Goal: Entertainment & Leisure: Consume media (video, audio)

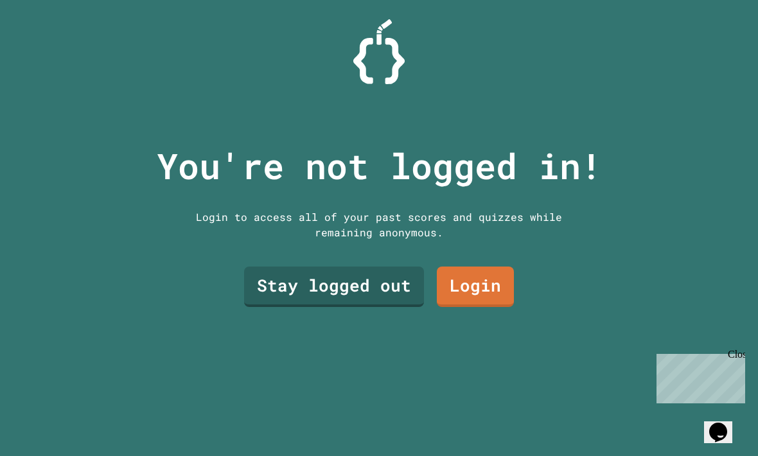
click at [346, 306] on link "Stay logged out" at bounding box center [334, 287] width 180 height 40
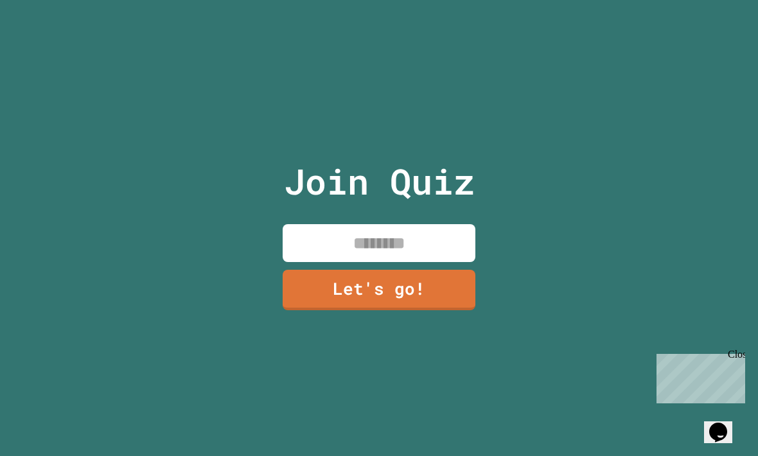
click at [436, 262] on input at bounding box center [379, 243] width 193 height 38
type input "*"
click at [314, 310] on link "Let's go!" at bounding box center [378, 289] width 191 height 42
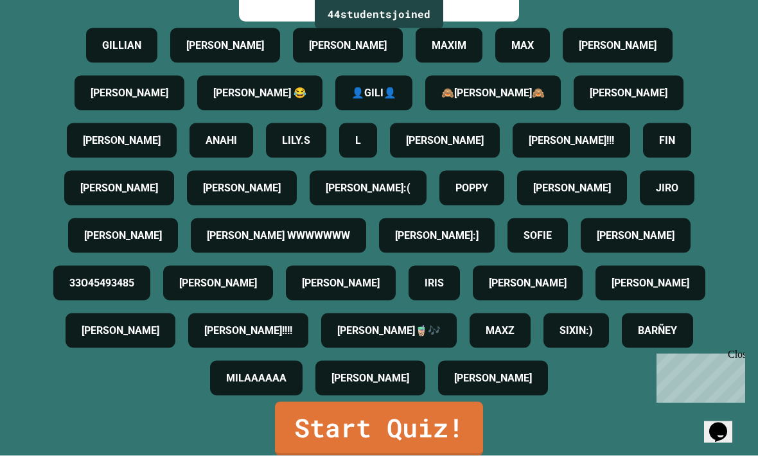
click at [330, 453] on link "Start Quiz!" at bounding box center [379, 429] width 208 height 54
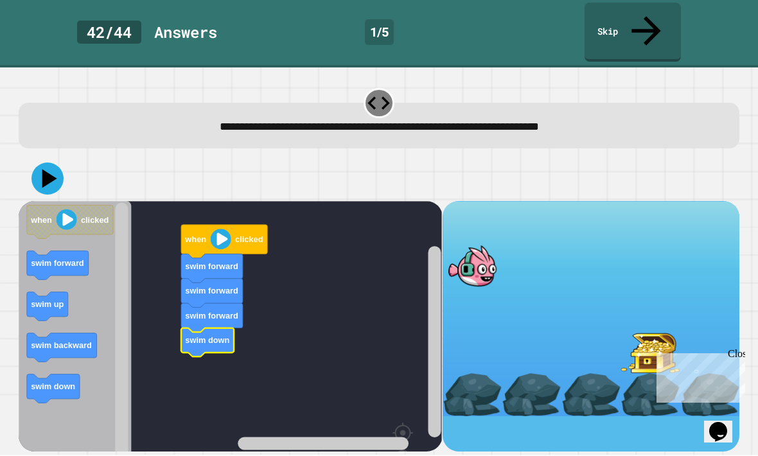
click at [227, 229] on image "Blockly Workspace" at bounding box center [221, 239] width 21 height 21
click at [218, 229] on image "Blockly Workspace" at bounding box center [221, 239] width 21 height 21
click at [51, 163] on icon at bounding box center [47, 179] width 32 height 32
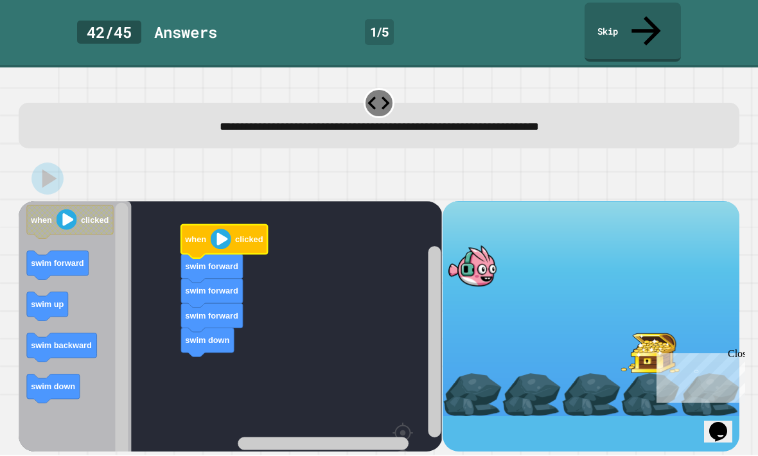
click at [226, 229] on image "Blockly Workspace" at bounding box center [221, 239] width 21 height 21
click at [227, 229] on image "Blockly Workspace" at bounding box center [221, 239] width 21 height 21
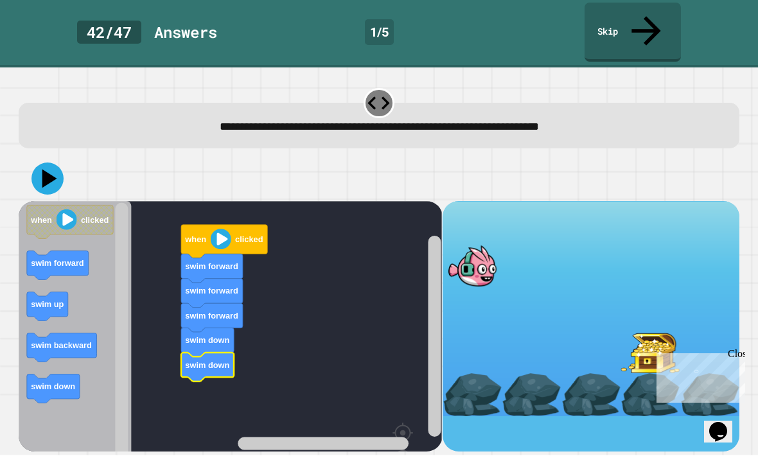
click at [49, 163] on icon at bounding box center [47, 179] width 32 height 32
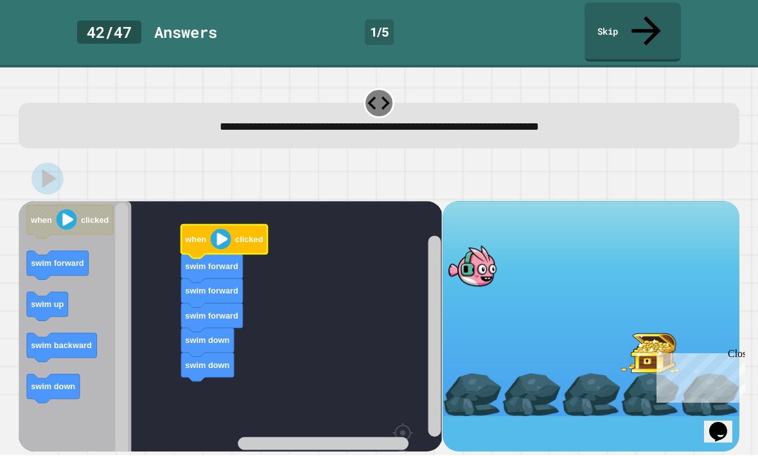
click at [225, 229] on image "Blockly Workspace" at bounding box center [221, 239] width 21 height 21
click at [222, 229] on image "Blockly Workspace" at bounding box center [221, 239] width 21 height 21
click at [220, 229] on image "Blockly Workspace" at bounding box center [221, 239] width 21 height 21
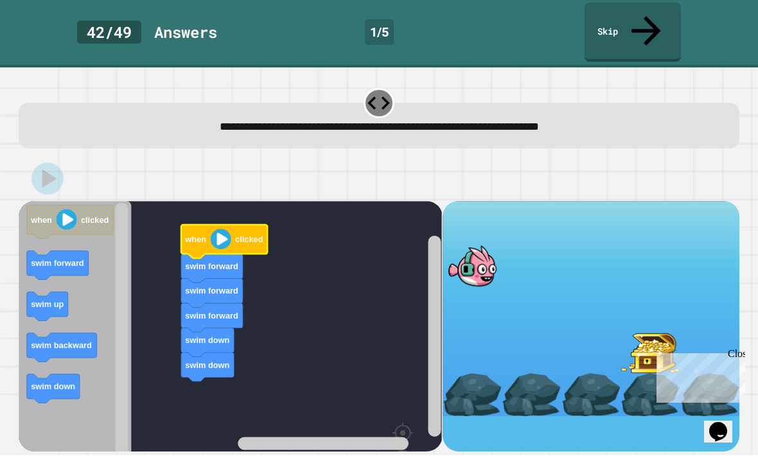
click at [225, 229] on image "Blockly Workspace" at bounding box center [221, 239] width 21 height 21
click at [222, 229] on image "Blockly Workspace" at bounding box center [221, 239] width 21 height 21
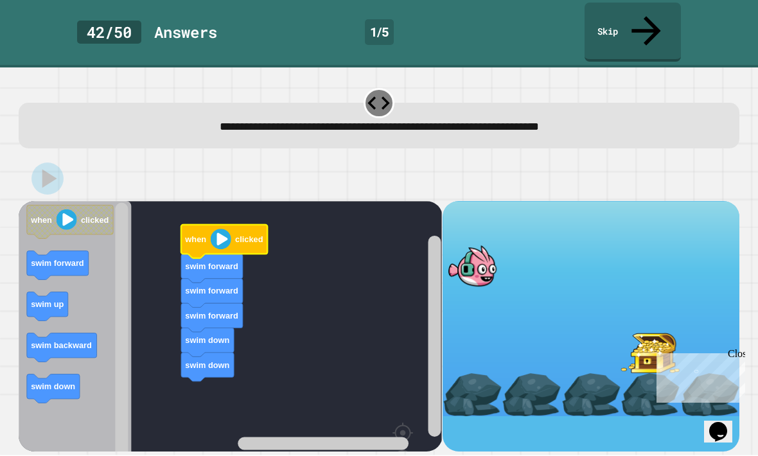
click at [221, 229] on image "Blockly Workspace" at bounding box center [221, 239] width 21 height 21
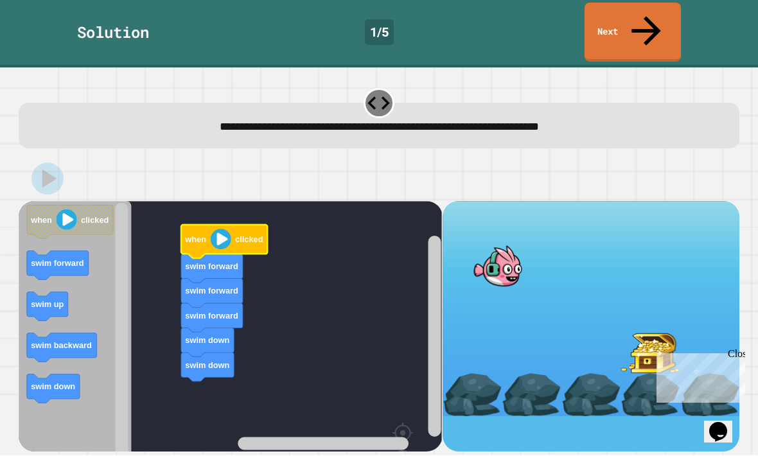
click at [224, 229] on image "Blockly Workspace" at bounding box center [221, 239] width 21 height 21
click at [648, 27] on link "Next" at bounding box center [632, 32] width 96 height 59
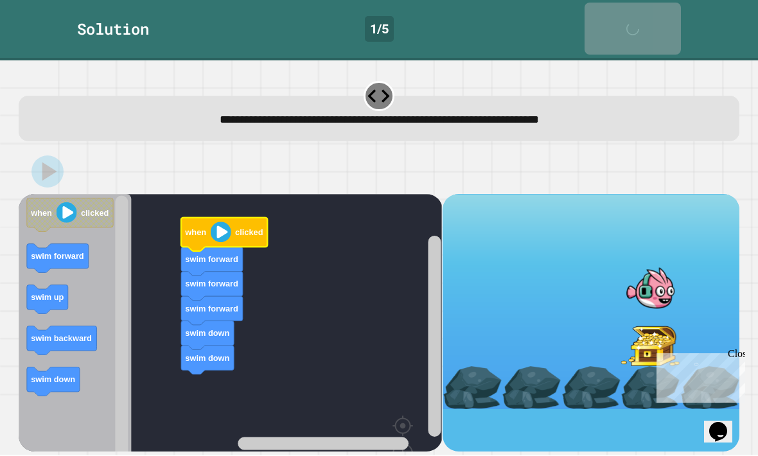
click at [644, 23] on icon at bounding box center [636, 36] width 26 height 26
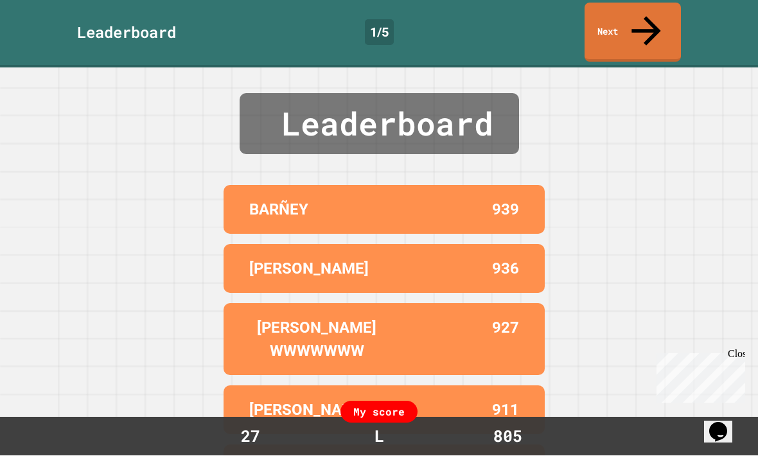
click at [633, 251] on div "Leaderboard BARÑEY 939 [PERSON_NAME] 936 [PERSON_NAME] WWWWWWW 927 [PERSON_NAME…" at bounding box center [379, 262] width 758 height 388
click at [576, 455] on div "My score 27 L 805" at bounding box center [379, 436] width 758 height 39
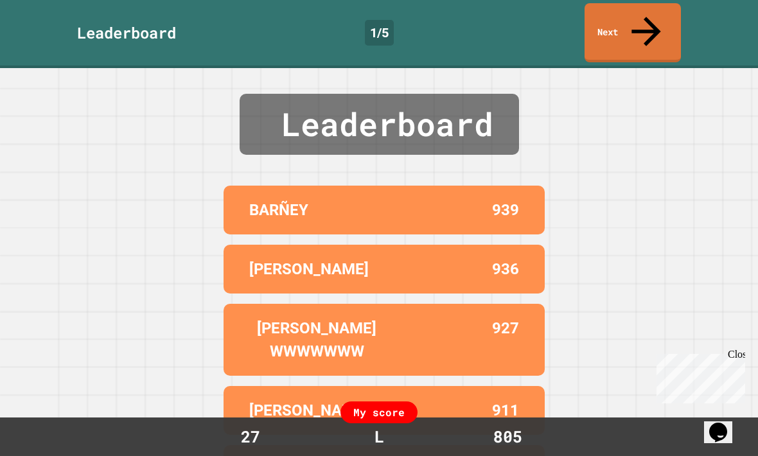
click at [644, 30] on link "Next" at bounding box center [632, 32] width 96 height 59
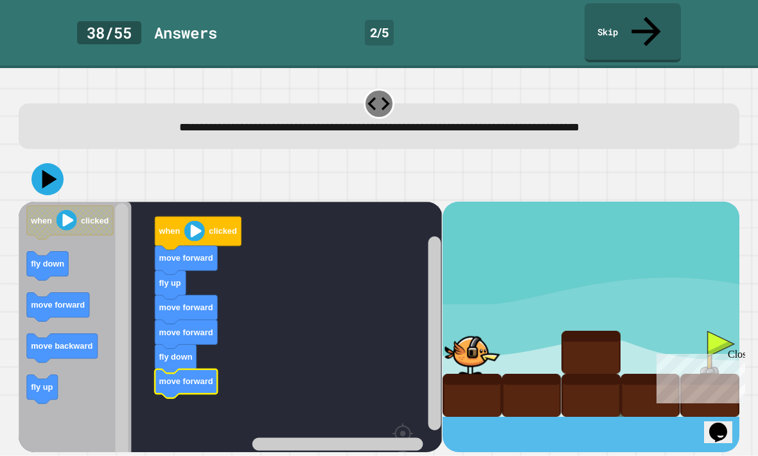
click at [40, 163] on icon at bounding box center [47, 179] width 32 height 32
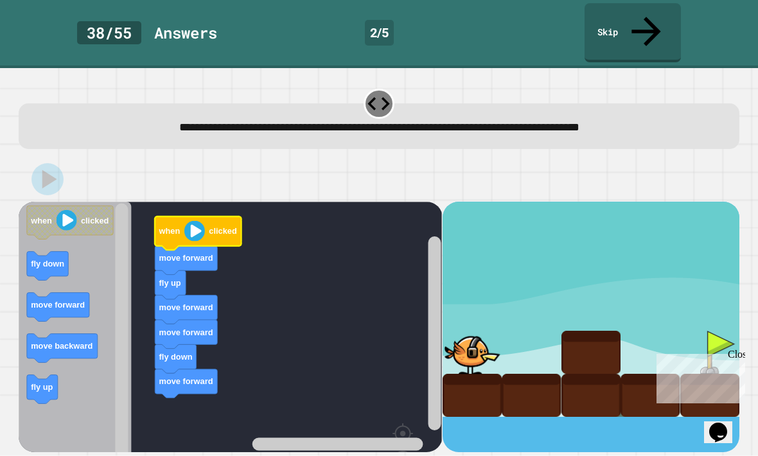
click at [195, 220] on image "Blockly Workspace" at bounding box center [194, 230] width 21 height 21
click at [200, 220] on image "Blockly Workspace" at bounding box center [194, 230] width 21 height 21
click at [199, 220] on image "Blockly Workspace" at bounding box center [194, 230] width 21 height 21
click at [200, 220] on image "Blockly Workspace" at bounding box center [194, 230] width 21 height 21
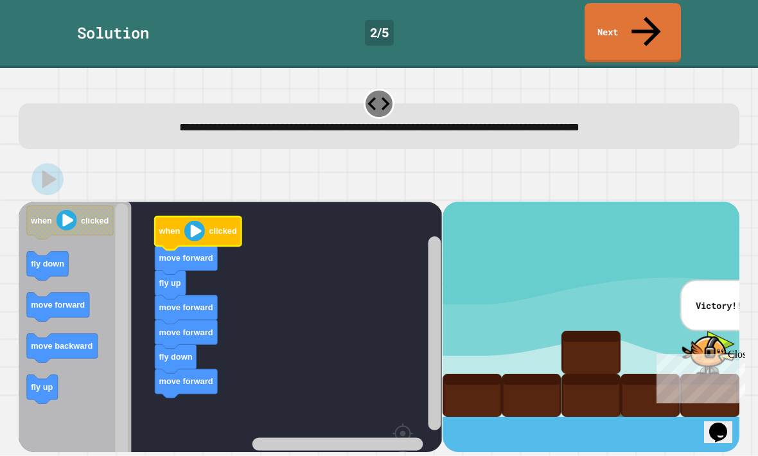
click at [645, 13] on icon at bounding box center [646, 32] width 44 height 44
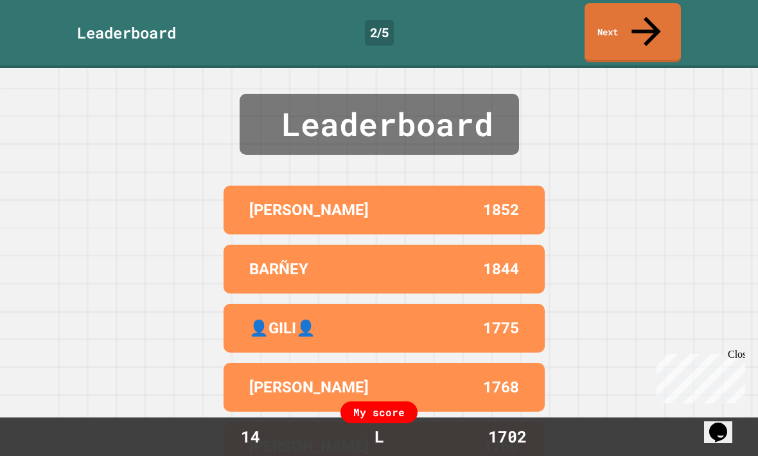
click at [645, 15] on icon at bounding box center [646, 32] width 44 height 44
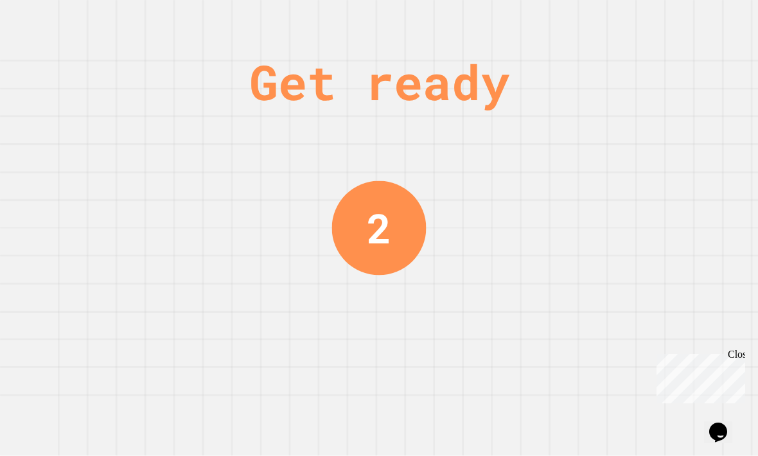
click at [742, 358] on div "Close" at bounding box center [736, 357] width 16 height 16
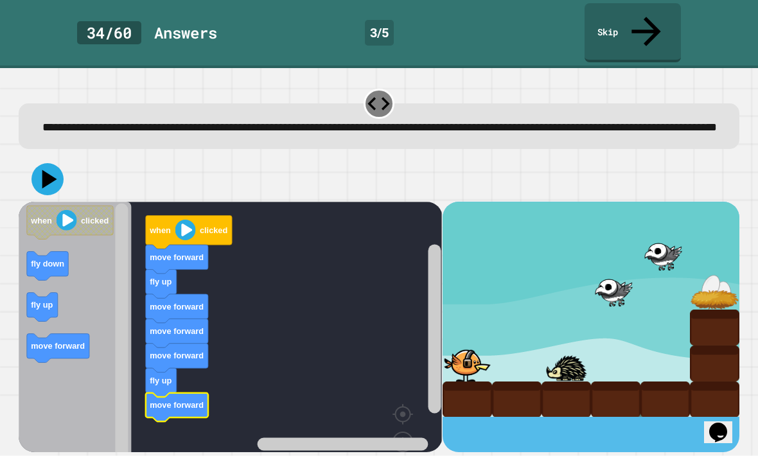
click at [45, 172] on icon at bounding box center [49, 179] width 15 height 19
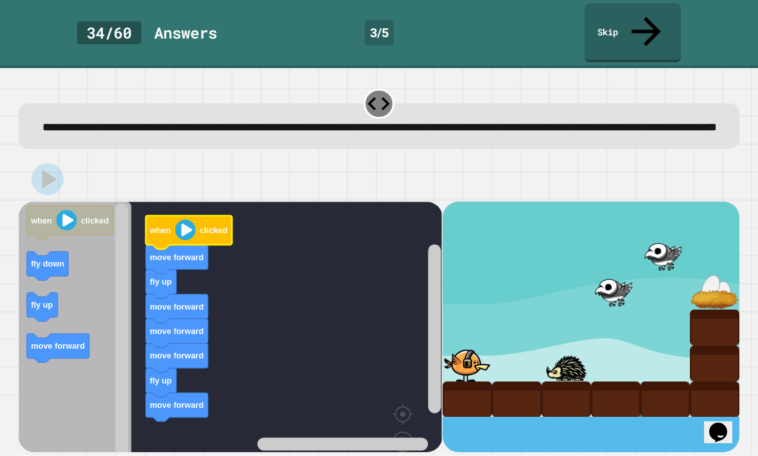
click at [187, 222] on image "Blockly Workspace" at bounding box center [185, 230] width 21 height 21
click at [193, 220] on image "Blockly Workspace" at bounding box center [185, 230] width 21 height 21
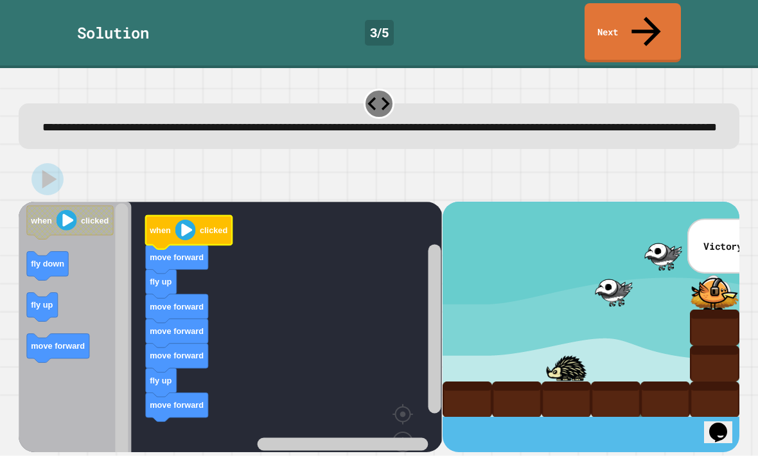
click at [647, 21] on icon at bounding box center [645, 31] width 29 height 29
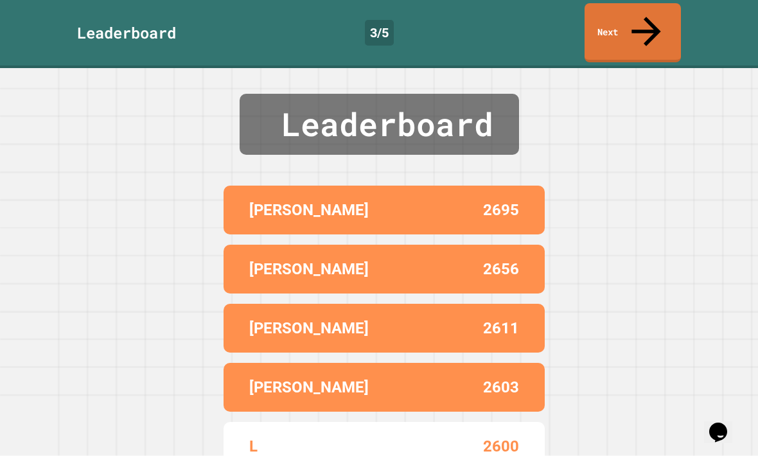
click at [648, 26] on link "Next" at bounding box center [632, 32] width 96 height 59
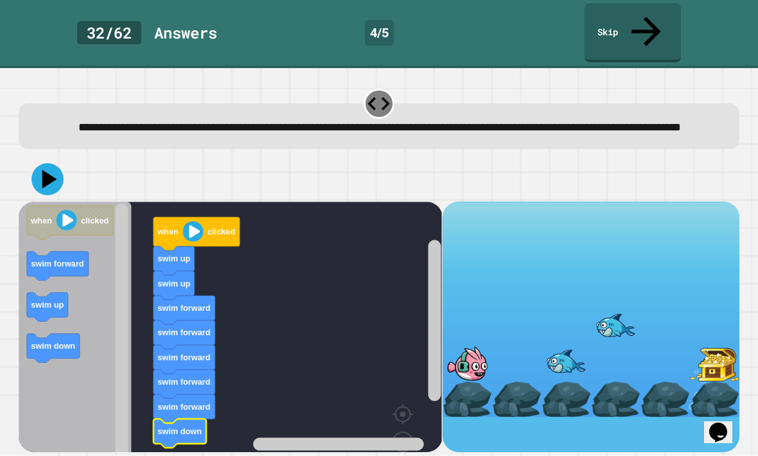
click at [49, 170] on icon at bounding box center [49, 179] width 15 height 19
click at [200, 225] on image "Blockly Workspace" at bounding box center [193, 231] width 21 height 21
click at [202, 221] on image "Blockly Workspace" at bounding box center [193, 231] width 21 height 21
click at [49, 173] on icon at bounding box center [49, 179] width 15 height 19
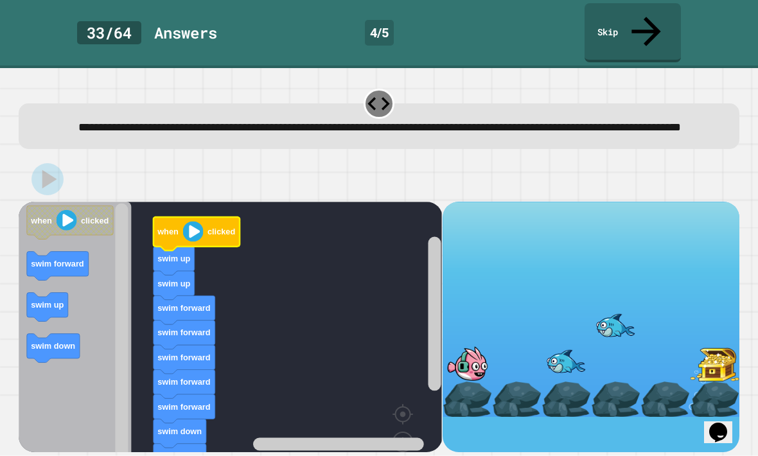
click at [199, 223] on image "Blockly Workspace" at bounding box center [193, 231] width 21 height 21
click at [197, 227] on image "Blockly Workspace" at bounding box center [193, 231] width 21 height 21
click at [196, 226] on image "Blockly Workspace" at bounding box center [193, 231] width 21 height 21
click at [182, 218] on icon "Blockly Workspace" at bounding box center [196, 233] width 86 height 33
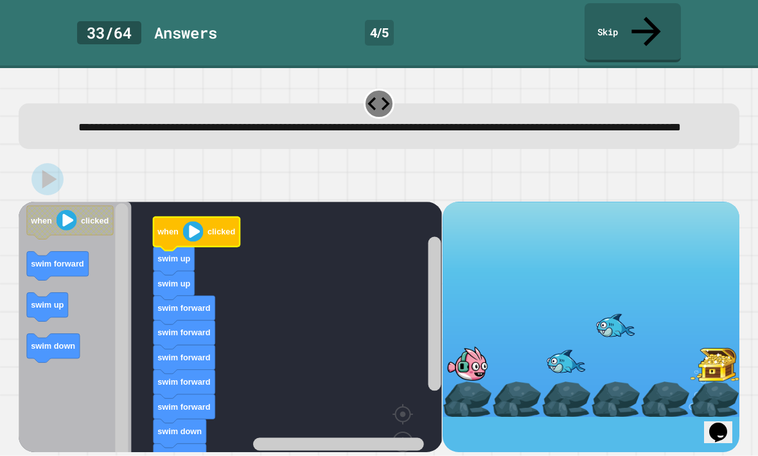
click at [182, 218] on icon "Blockly Workspace" at bounding box center [196, 233] width 86 height 33
click at [185, 221] on image "Blockly Workspace" at bounding box center [193, 231] width 21 height 21
click at [184, 221] on image "Blockly Workspace" at bounding box center [193, 231] width 21 height 21
click at [191, 221] on image "Blockly Workspace" at bounding box center [193, 231] width 21 height 21
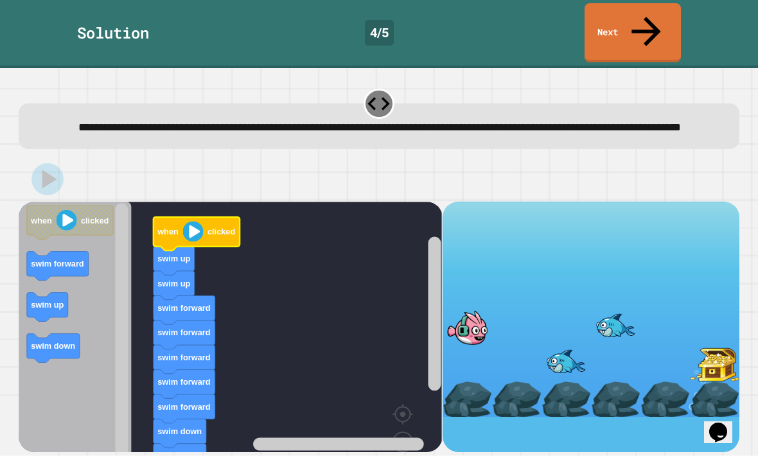
click at [642, 19] on icon at bounding box center [646, 32] width 44 height 44
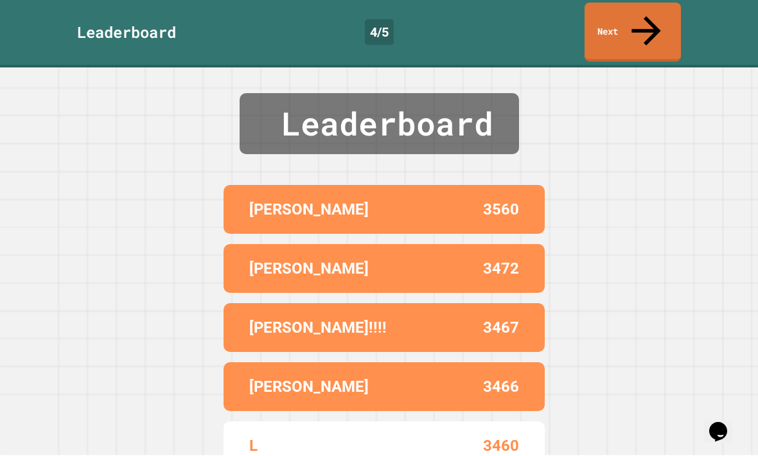
scroll to position [11, 0]
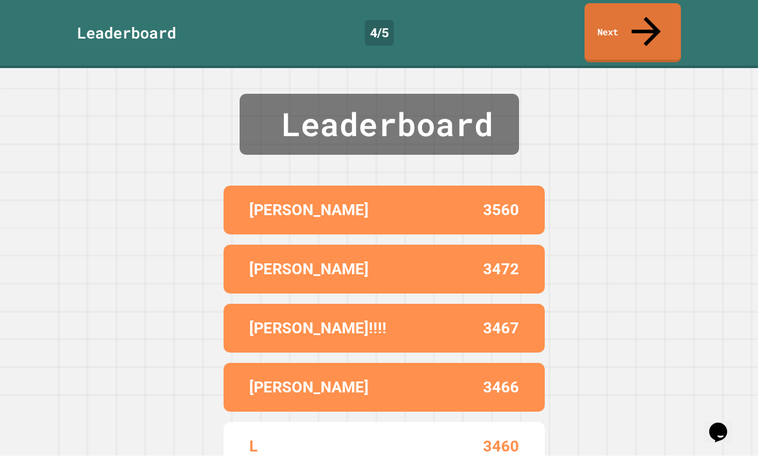
click at [649, 11] on icon at bounding box center [646, 32] width 44 height 44
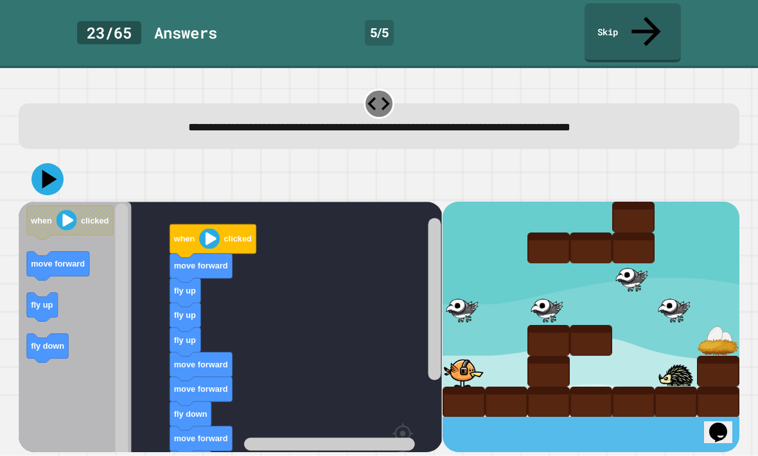
click at [406, 445] on image "Blockly Workspace" at bounding box center [382, 454] width 62 height 80
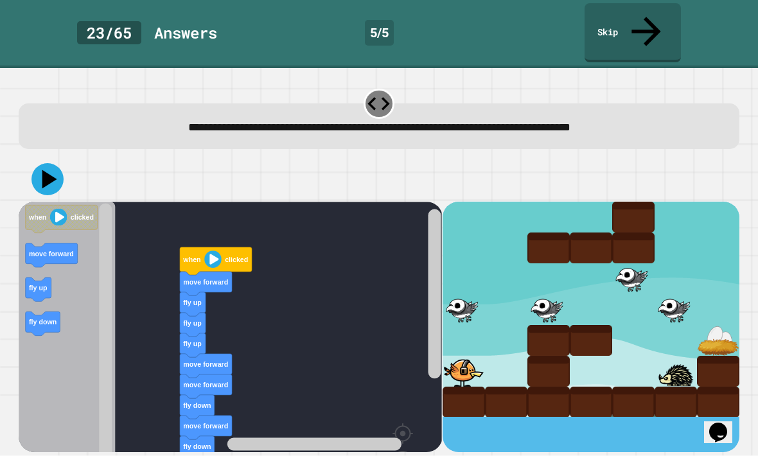
click at [43, 163] on icon at bounding box center [47, 179] width 32 height 32
click at [216, 250] on image "Blockly Workspace" at bounding box center [213, 258] width 17 height 17
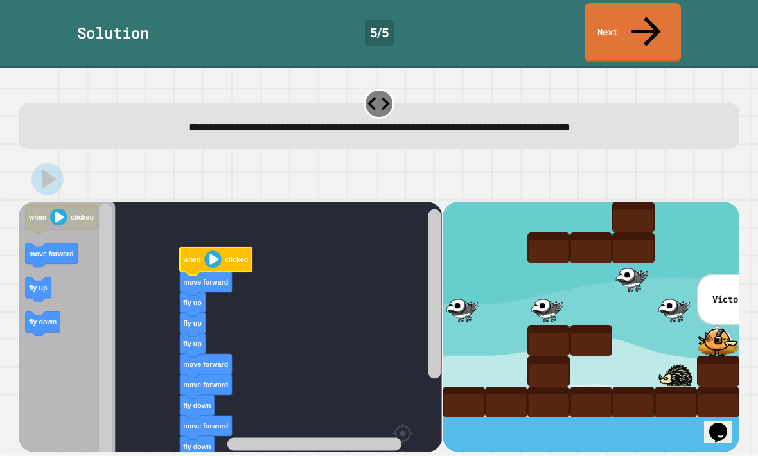
click at [657, 12] on link "Next" at bounding box center [632, 32] width 96 height 59
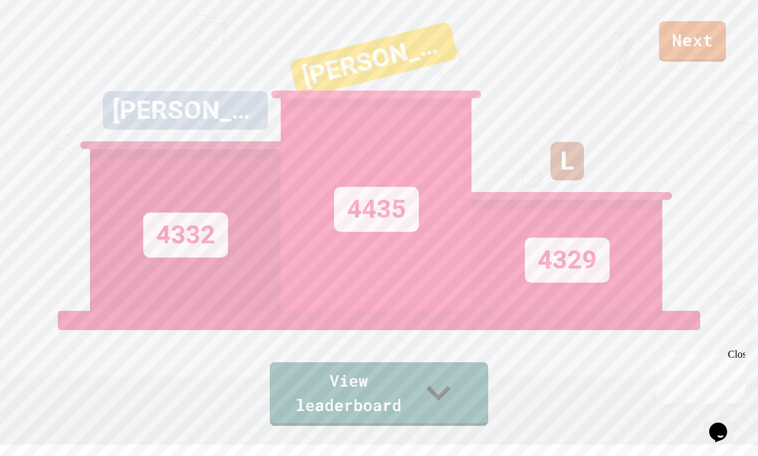
scroll to position [0, 0]
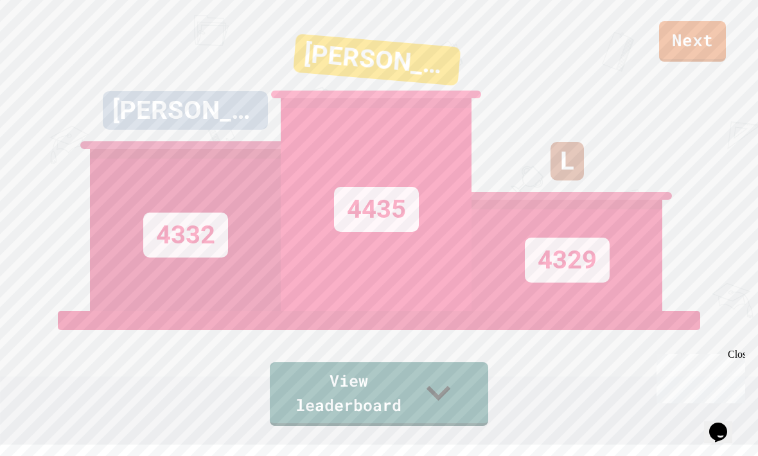
click at [741, 355] on div "Close" at bounding box center [736, 357] width 16 height 16
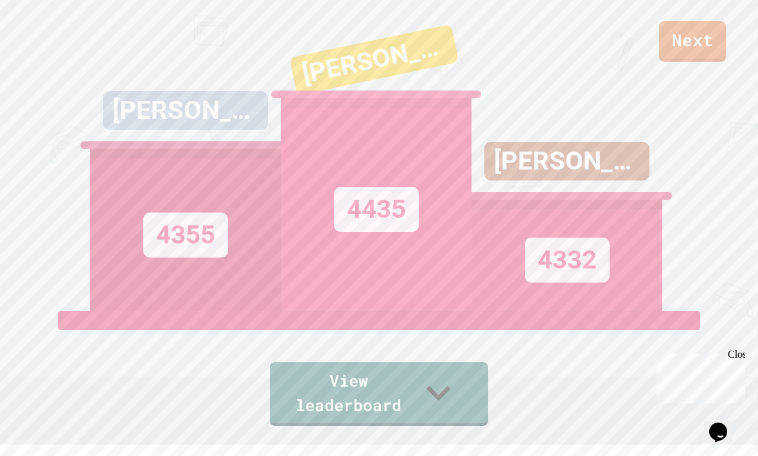
click at [714, 46] on link "Next" at bounding box center [692, 41] width 67 height 40
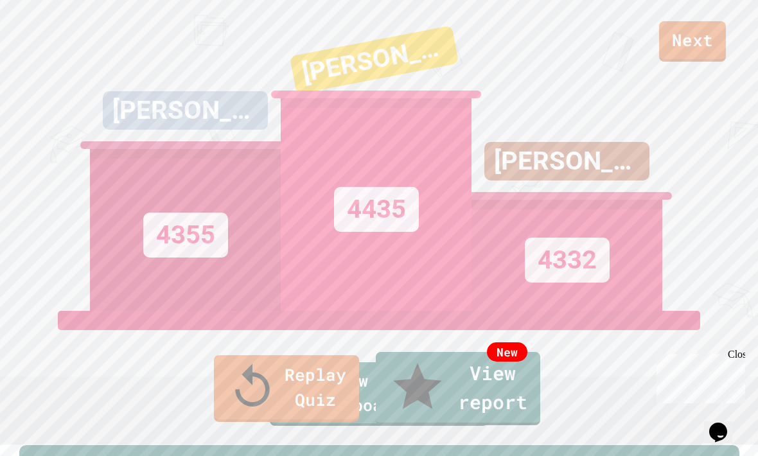
click at [308, 396] on link "Replay Quiz" at bounding box center [286, 388] width 145 height 67
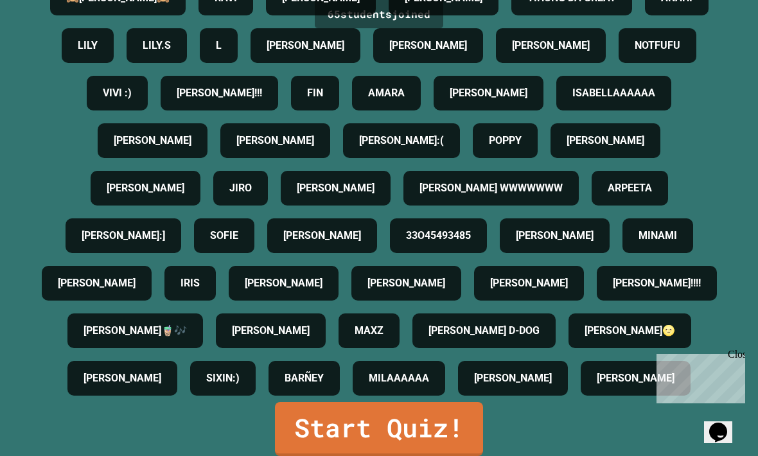
scroll to position [42, 0]
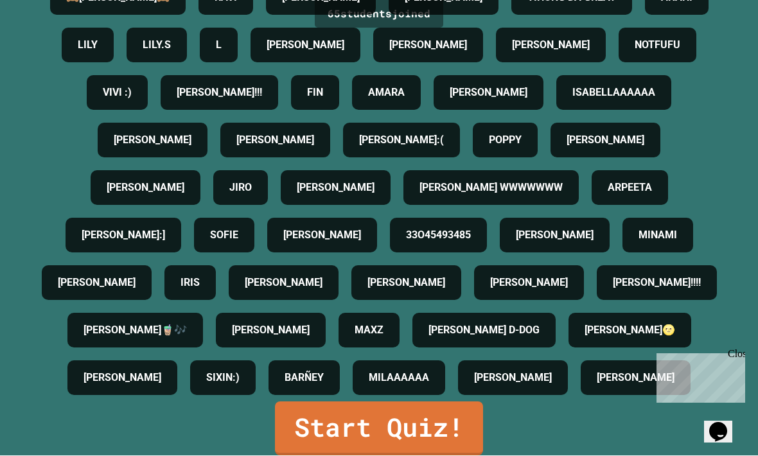
click at [437, 423] on link "Start Quiz!" at bounding box center [379, 429] width 208 height 54
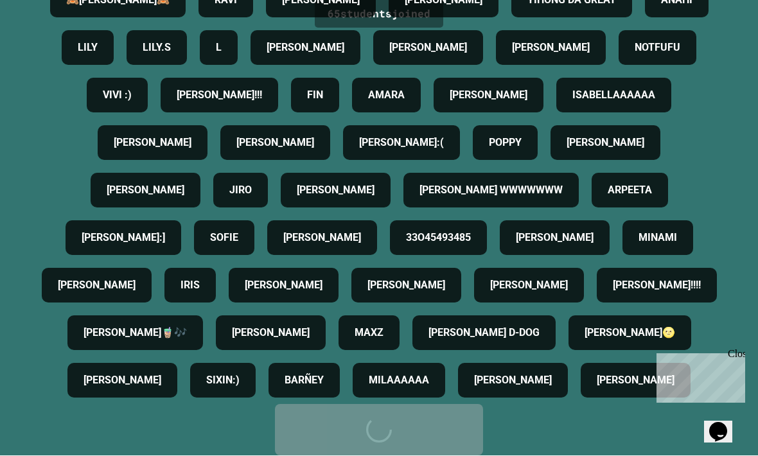
scroll to position [0, 0]
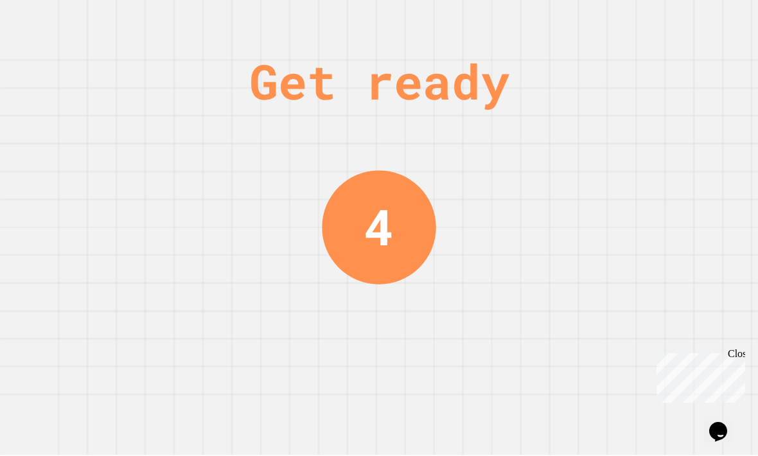
click at [740, 351] on div "Close" at bounding box center [736, 356] width 16 height 16
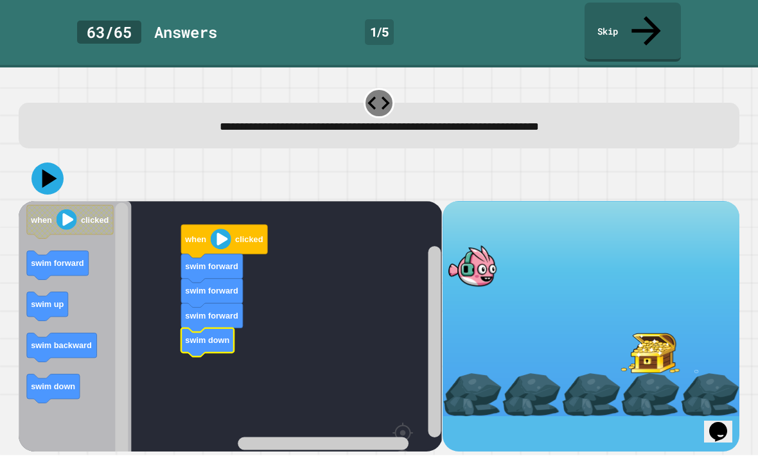
click at [223, 229] on image "Blockly Workspace" at bounding box center [221, 239] width 21 height 21
click at [49, 163] on icon at bounding box center [47, 179] width 32 height 32
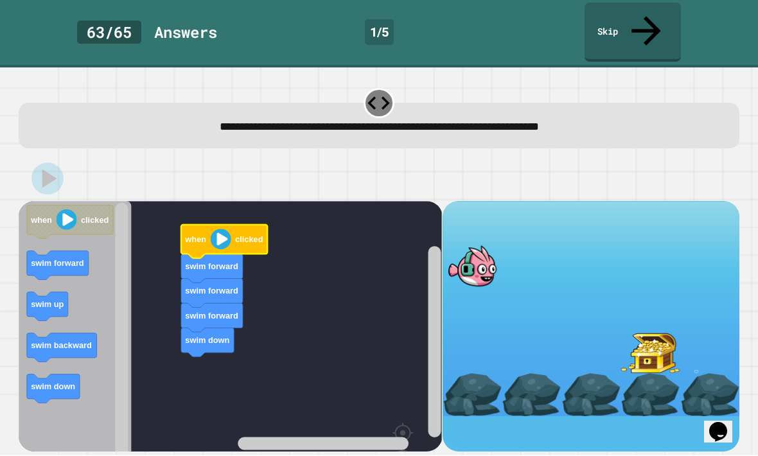
click at [208, 225] on icon "Blockly Workspace" at bounding box center [224, 241] width 86 height 33
click at [225, 229] on image "Blockly Workspace" at bounding box center [221, 239] width 21 height 21
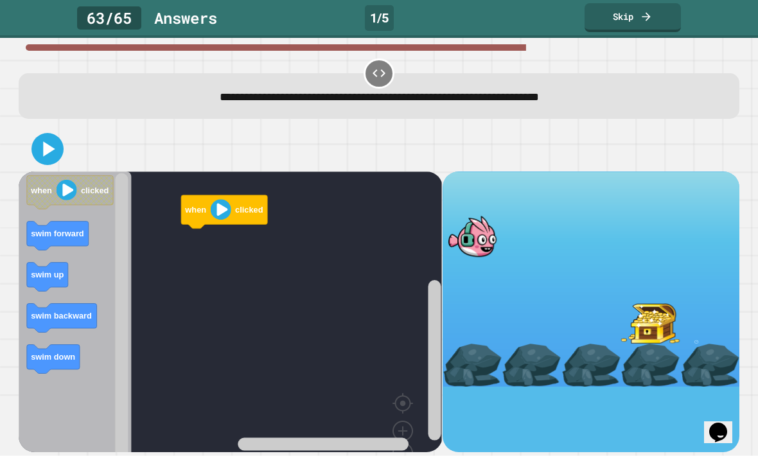
click at [641, 21] on icon at bounding box center [646, 16] width 13 height 13
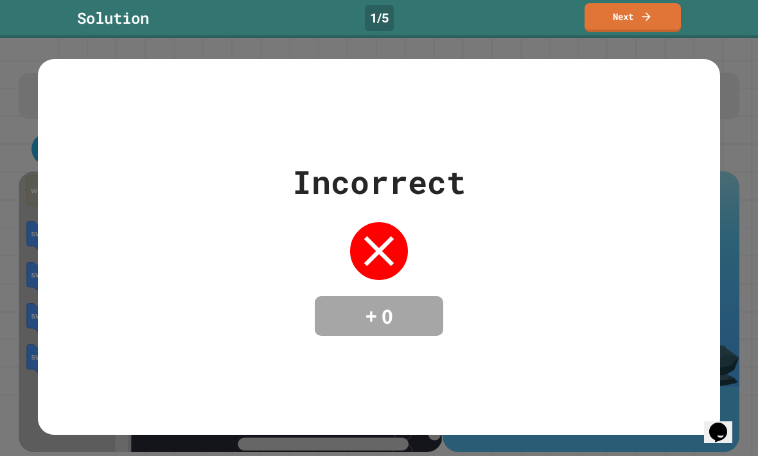
click at [662, 18] on link "Next" at bounding box center [632, 17] width 96 height 29
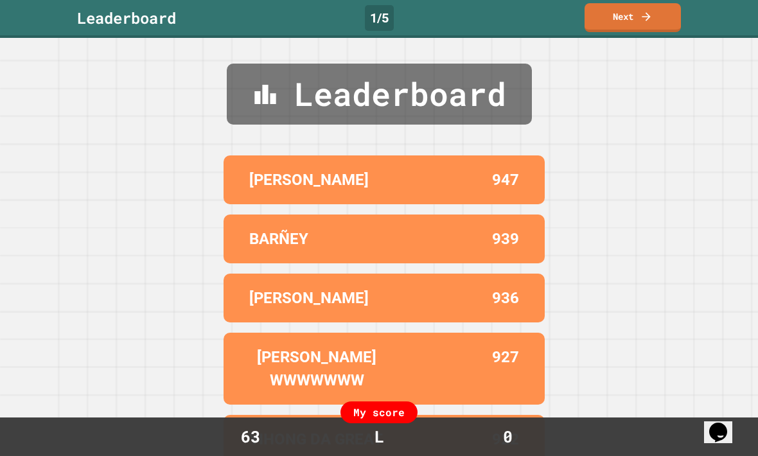
click at [651, 25] on link "Next" at bounding box center [632, 17] width 96 height 29
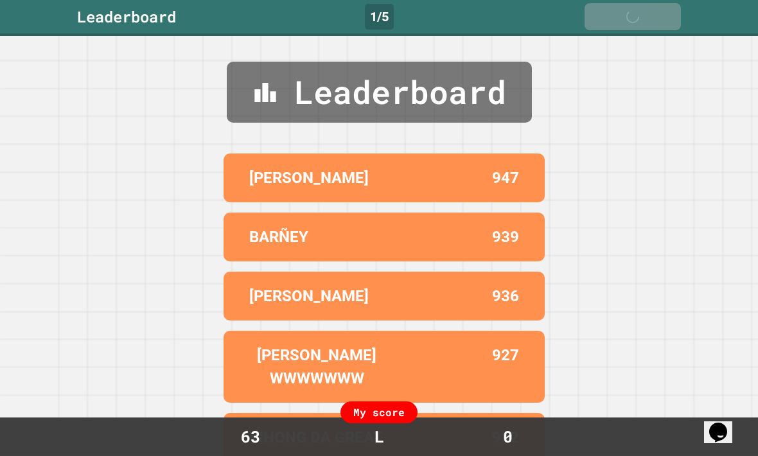
click at [651, 24] on link "Next" at bounding box center [632, 16] width 96 height 27
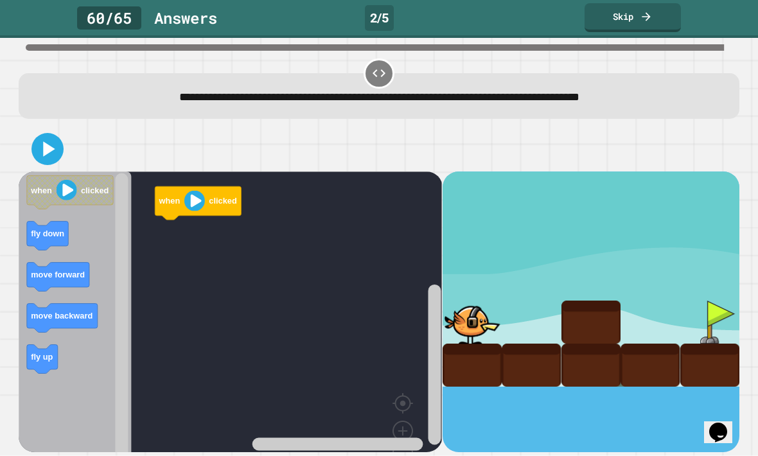
click at [627, 29] on link "Skip" at bounding box center [632, 17] width 96 height 29
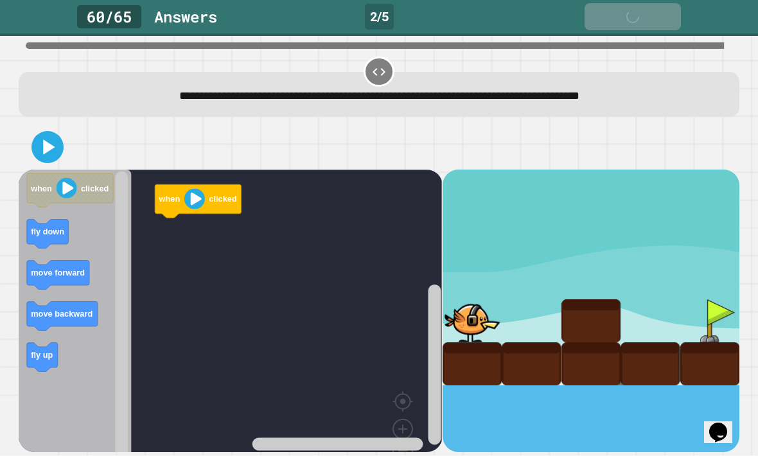
click at [658, 14] on link "Skip" at bounding box center [632, 16] width 96 height 27
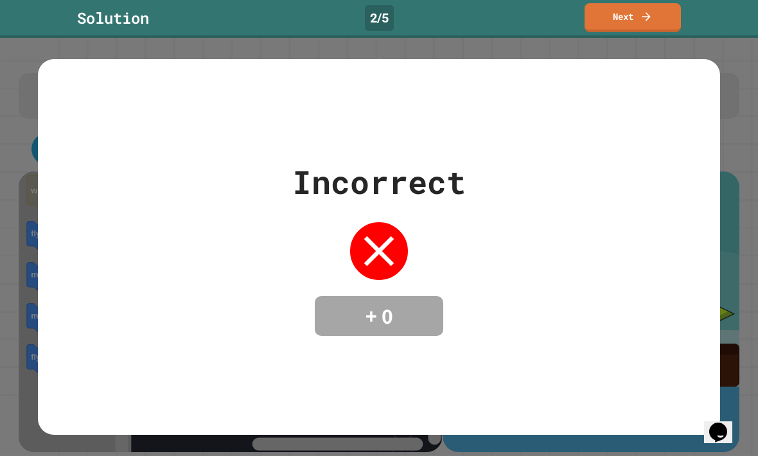
click at [636, 20] on link "Next" at bounding box center [632, 17] width 96 height 29
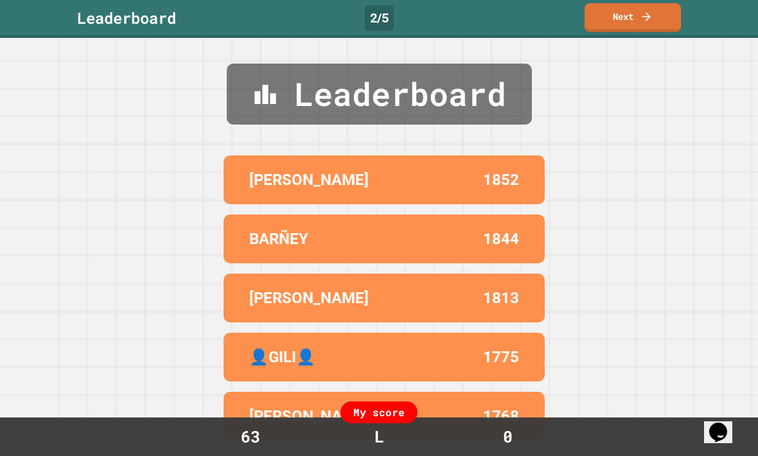
click at [654, 18] on link "Next" at bounding box center [632, 17] width 96 height 29
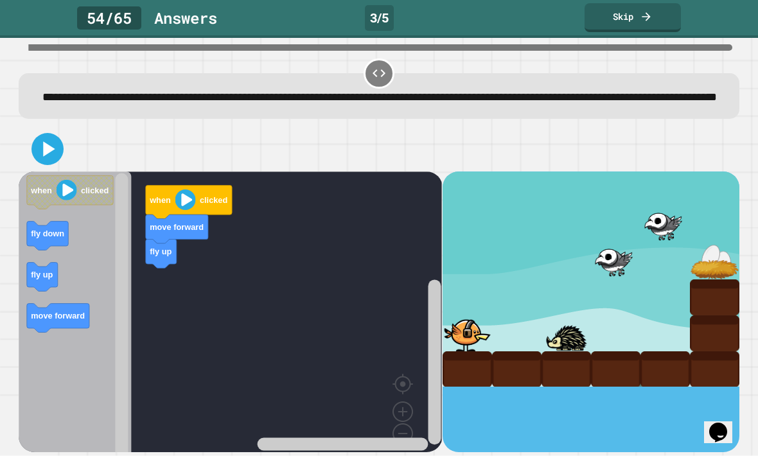
click at [654, 27] on link "Skip" at bounding box center [632, 17] width 96 height 29
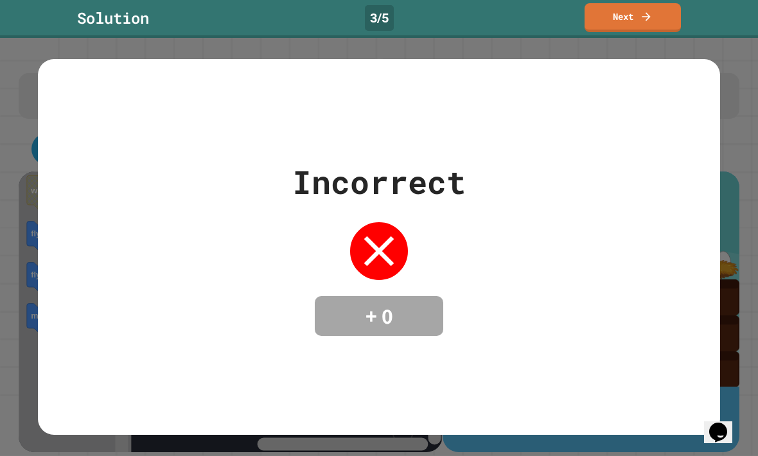
click at [663, 21] on link "Next" at bounding box center [632, 17] width 96 height 29
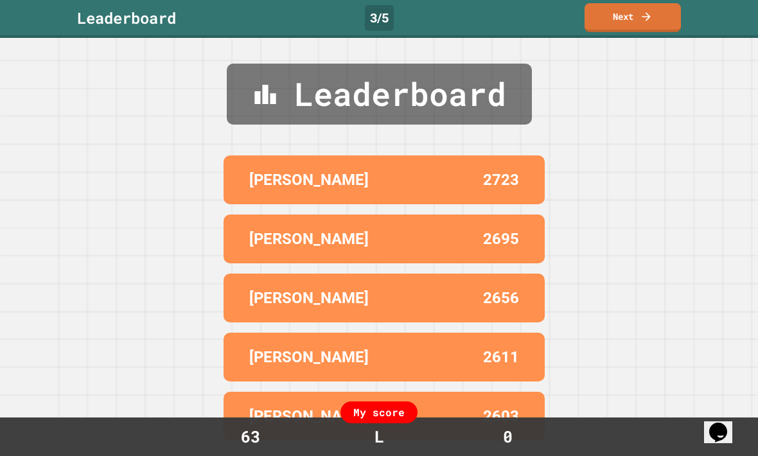
click at [653, 10] on link "Next" at bounding box center [632, 17] width 96 height 29
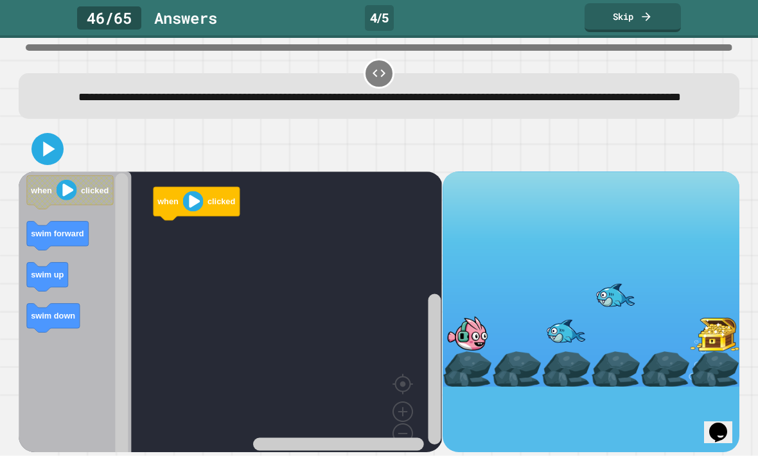
click at [666, 16] on link "Skip" at bounding box center [632, 17] width 96 height 29
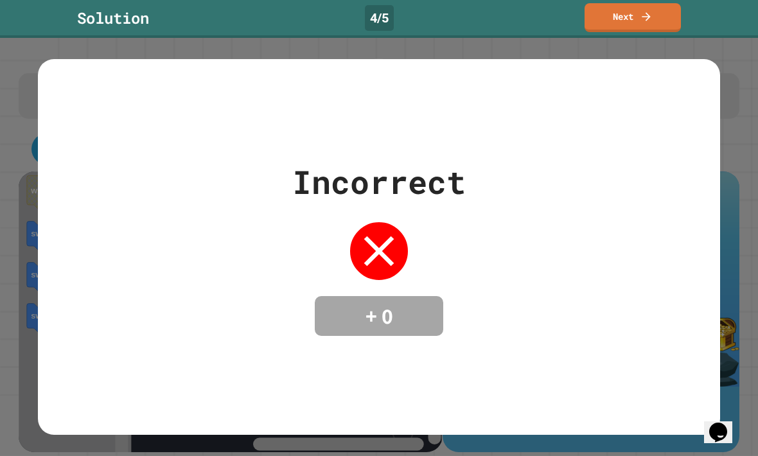
click at [654, 21] on link "Next" at bounding box center [632, 17] width 96 height 29
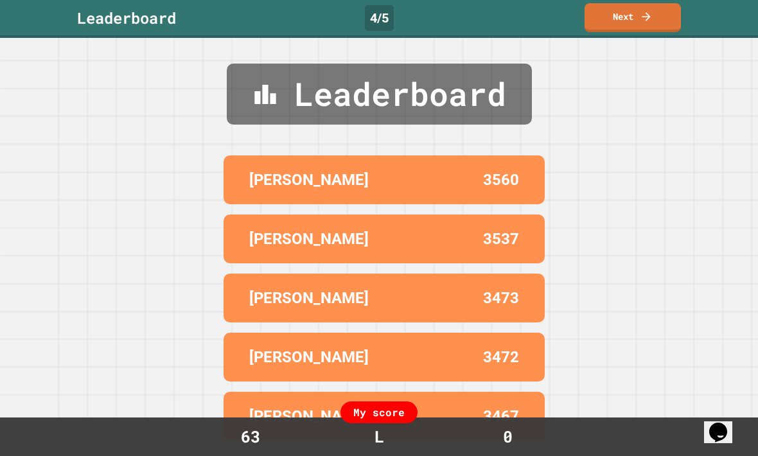
click at [654, 19] on link "Next" at bounding box center [632, 17] width 96 height 29
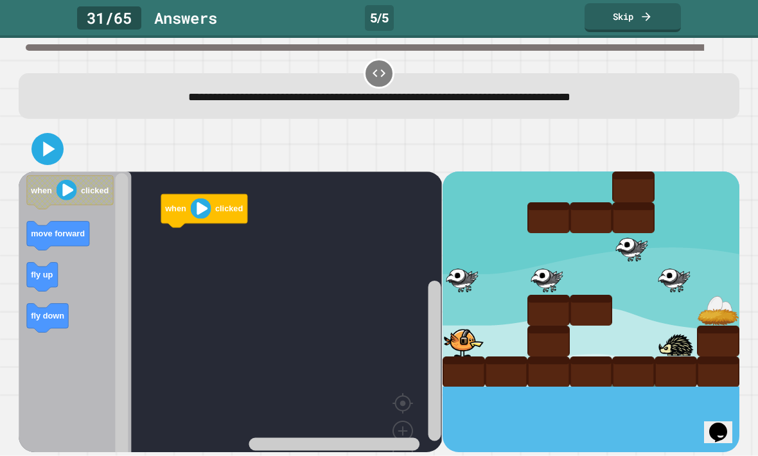
click at [654, 23] on link "Skip" at bounding box center [632, 17] width 96 height 29
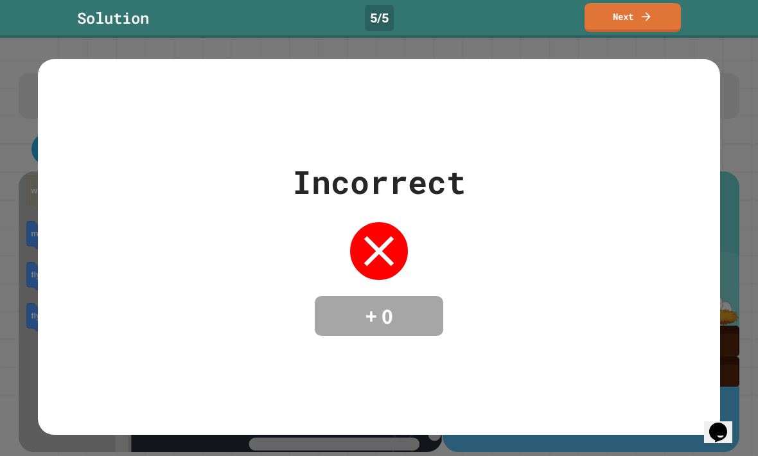
click at [636, 23] on link "Next" at bounding box center [632, 17] width 96 height 29
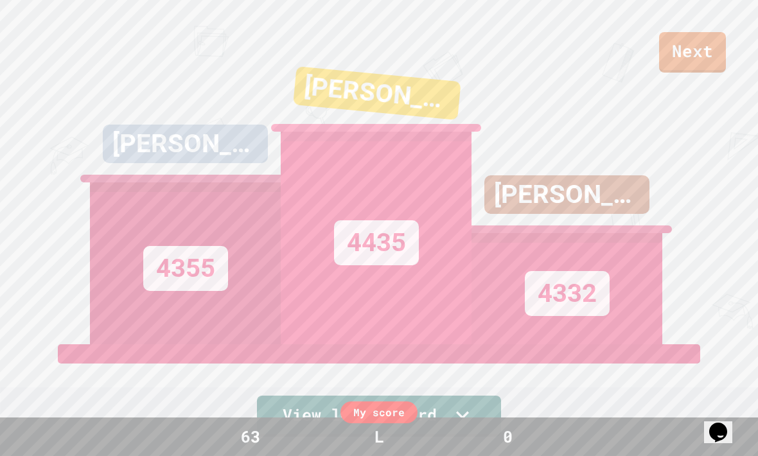
click at [680, 46] on link "Next" at bounding box center [692, 52] width 67 height 40
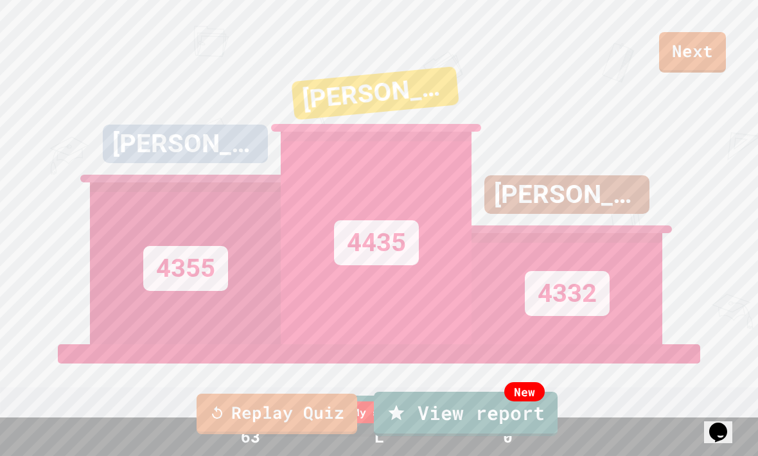
click at [238, 405] on link "Replay Quiz" at bounding box center [277, 414] width 161 height 40
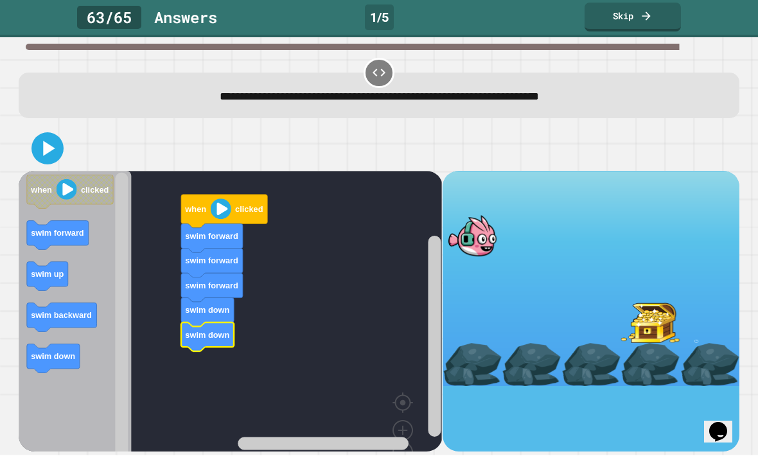
click at [43, 148] on icon at bounding box center [48, 149] width 26 height 26
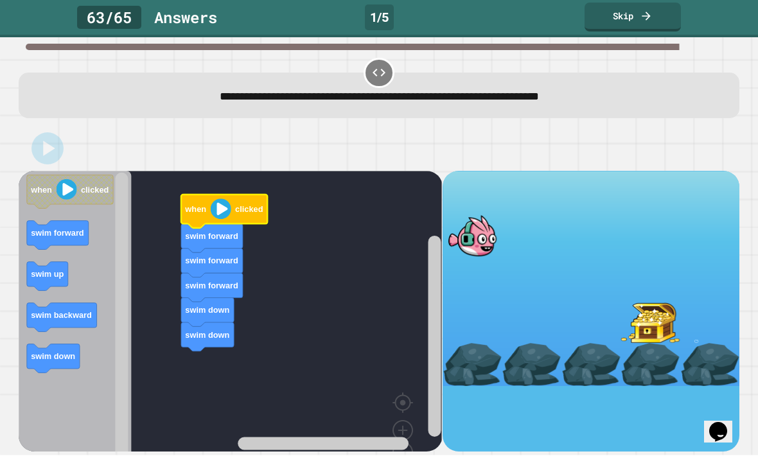
click at [226, 209] on image "Blockly Workspace" at bounding box center [221, 209] width 21 height 21
click at [227, 209] on image "Blockly Workspace" at bounding box center [221, 209] width 21 height 21
click at [226, 209] on image "Blockly Workspace" at bounding box center [221, 209] width 21 height 21
click at [220, 210] on image "Blockly Workspace" at bounding box center [221, 209] width 21 height 21
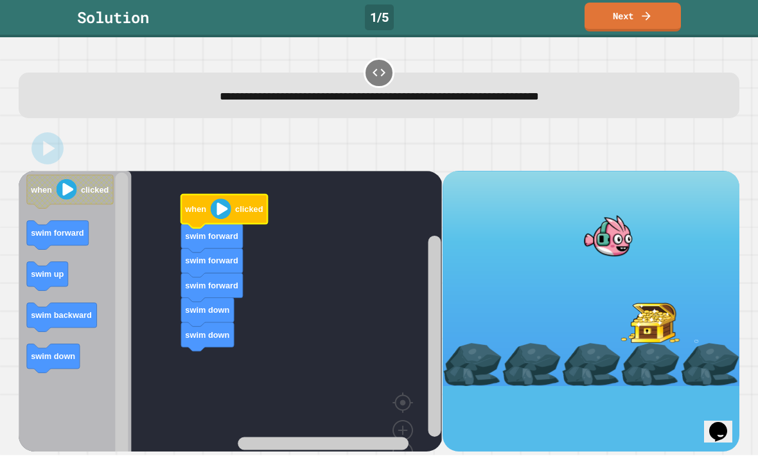
click at [660, 22] on link "Next" at bounding box center [632, 17] width 96 height 29
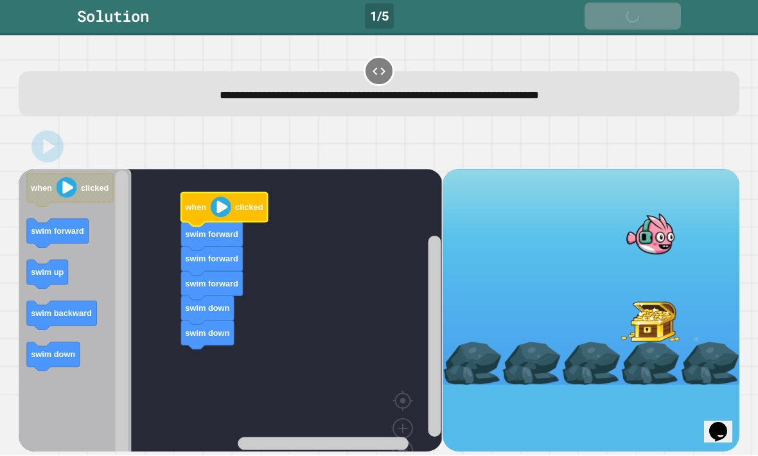
click at [648, 21] on icon at bounding box center [648, 17] width 13 height 13
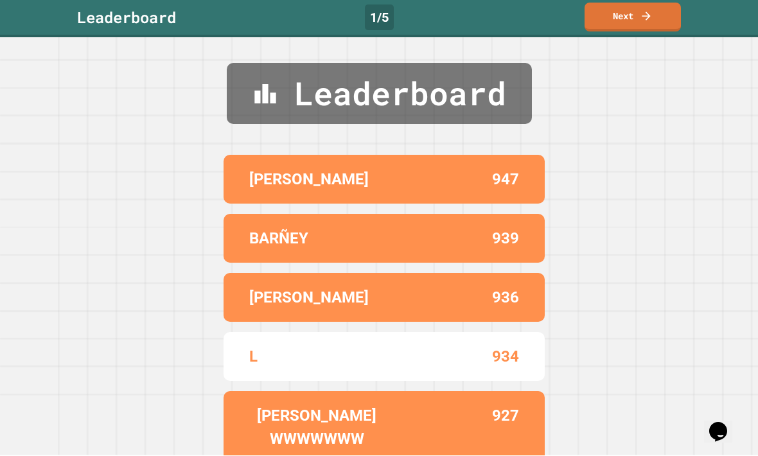
click at [642, 16] on icon at bounding box center [646, 16] width 13 height 13
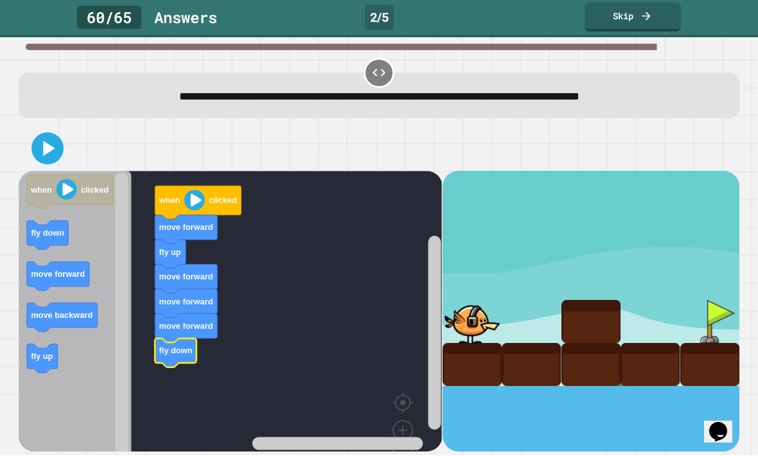
click at [52, 148] on icon at bounding box center [48, 149] width 26 height 26
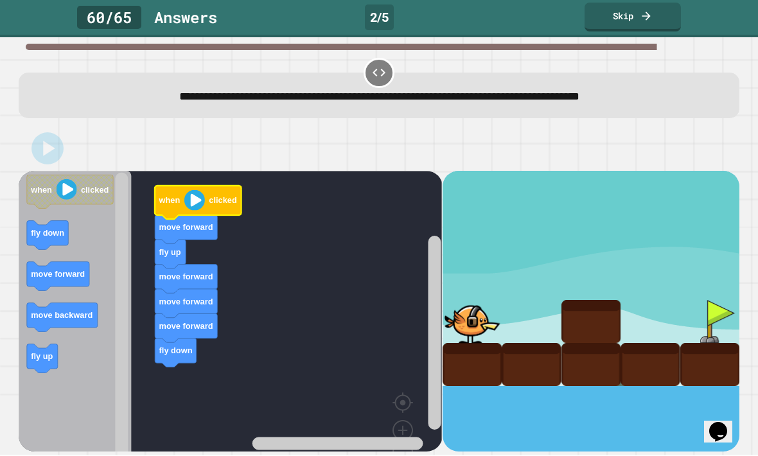
click at [192, 200] on image "Blockly Workspace" at bounding box center [194, 200] width 21 height 21
click at [192, 204] on image "Blockly Workspace" at bounding box center [194, 200] width 21 height 21
click at [197, 204] on image "Blockly Workspace" at bounding box center [194, 200] width 21 height 21
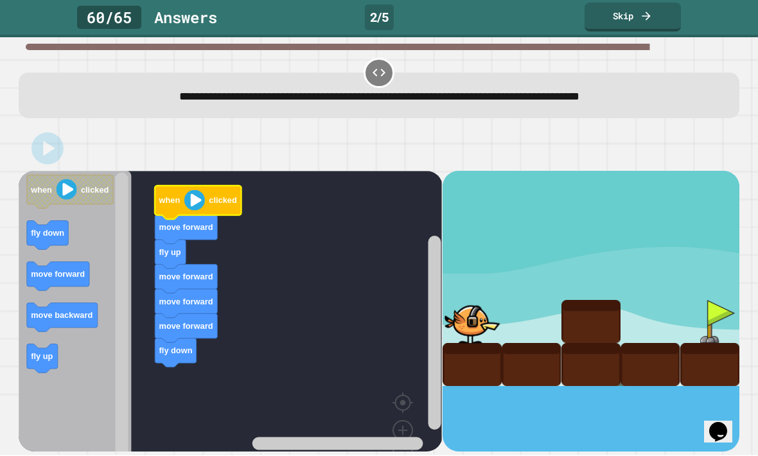
click at [197, 204] on image "Blockly Workspace" at bounding box center [194, 200] width 21 height 21
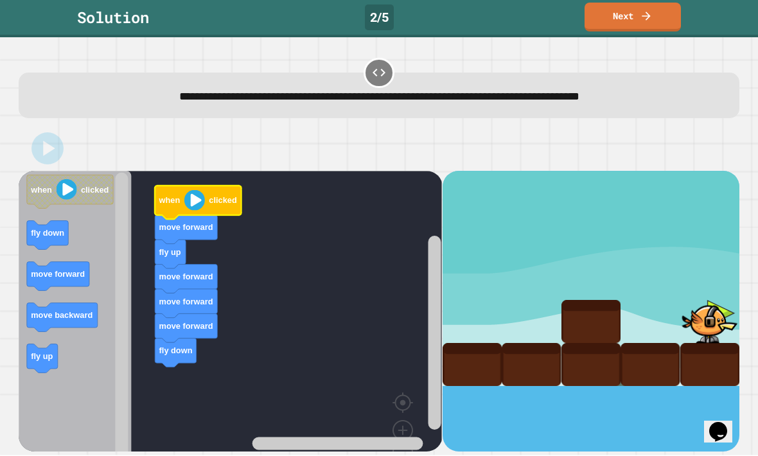
click at [651, 7] on link "Next" at bounding box center [632, 17] width 96 height 29
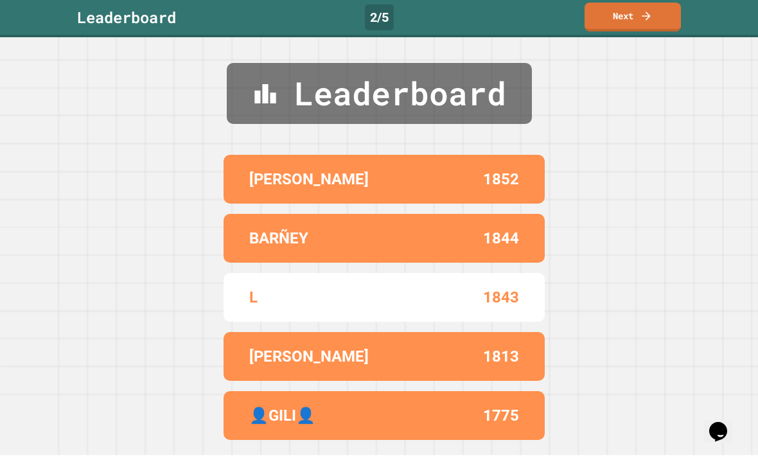
click at [660, 12] on link "Next" at bounding box center [632, 17] width 96 height 29
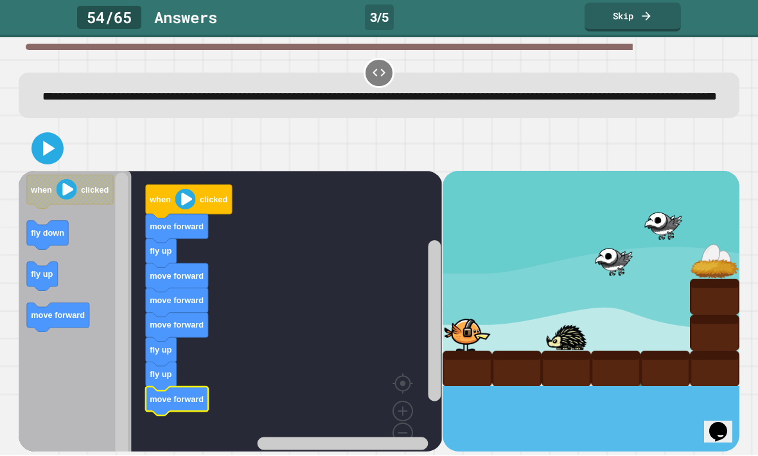
click at [40, 162] on icon at bounding box center [48, 149] width 26 height 26
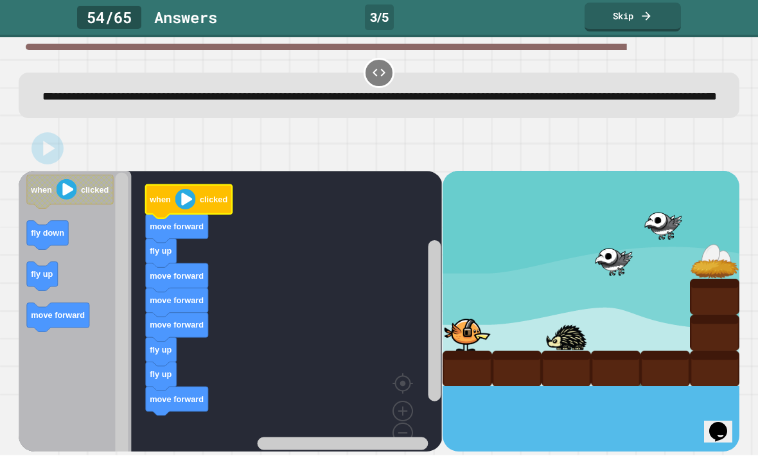
click at [181, 210] on image "Blockly Workspace" at bounding box center [185, 199] width 21 height 21
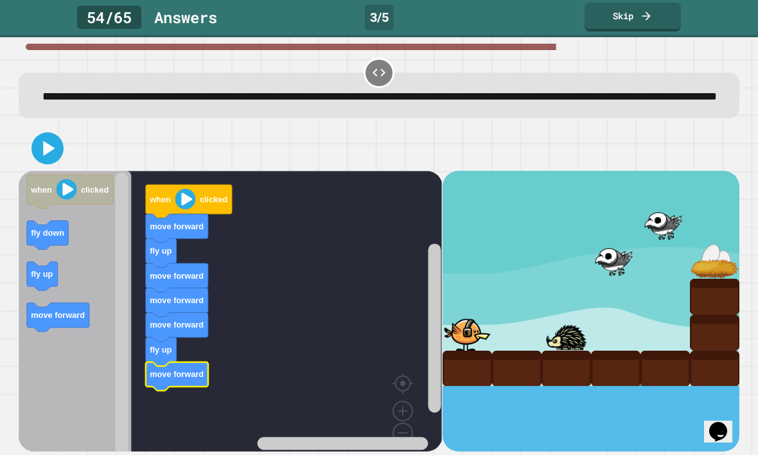
click at [51, 156] on icon at bounding box center [50, 148] width 12 height 15
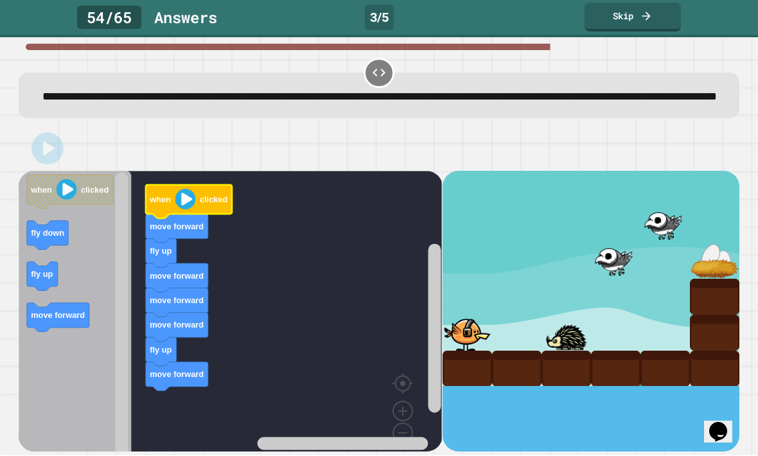
click at [186, 210] on image "Blockly Workspace" at bounding box center [185, 199] width 21 height 21
click at [187, 210] on image "Blockly Workspace" at bounding box center [185, 199] width 21 height 21
click at [188, 210] on image "Blockly Workspace" at bounding box center [185, 199] width 21 height 21
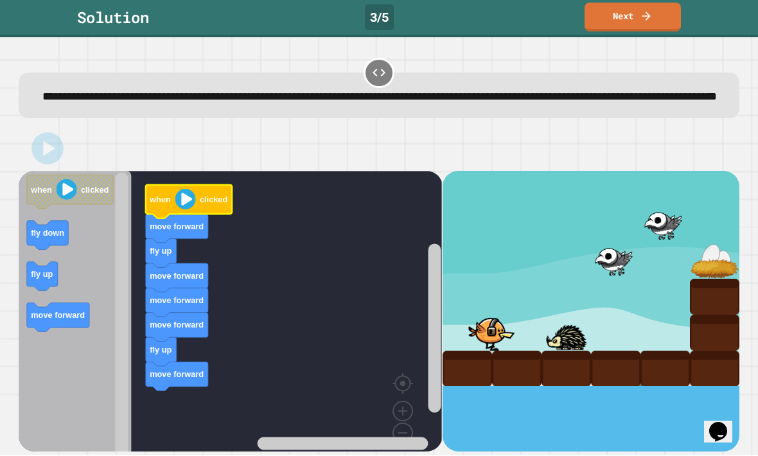
click at [186, 210] on image "Blockly Workspace" at bounding box center [185, 199] width 21 height 21
click at [659, 19] on link "Next" at bounding box center [632, 17] width 96 height 29
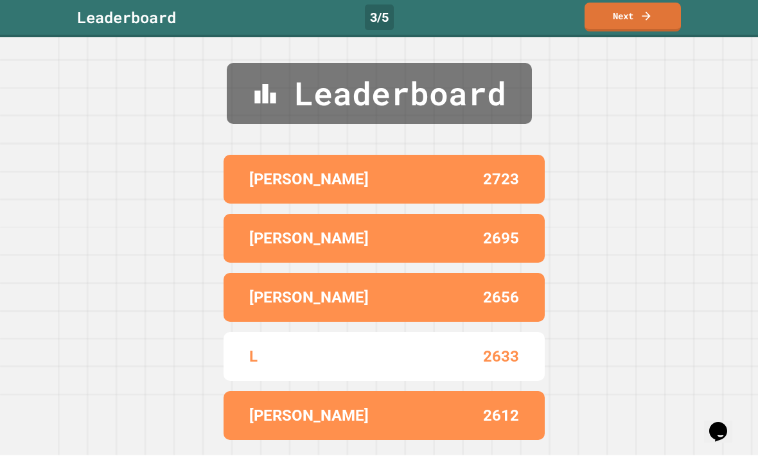
click at [649, 26] on link "Next" at bounding box center [632, 17] width 96 height 29
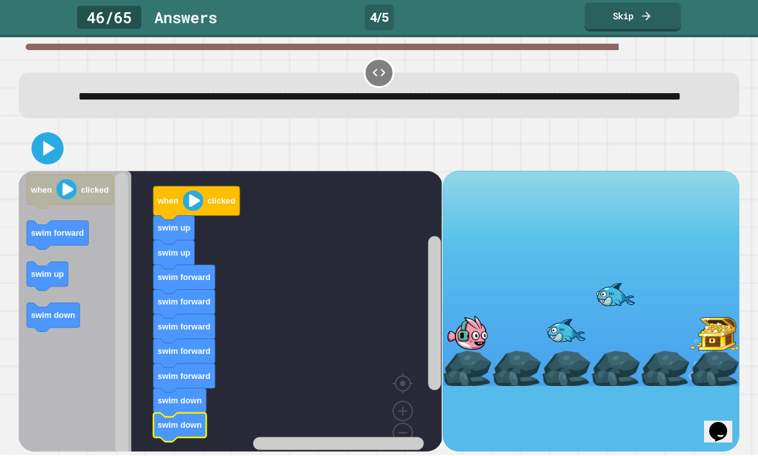
click at [49, 156] on icon at bounding box center [50, 148] width 12 height 15
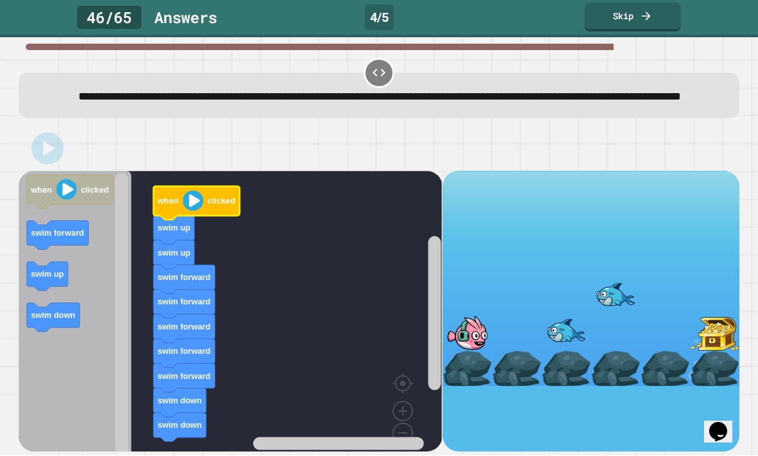
click at [197, 211] on image "Blockly Workspace" at bounding box center [193, 201] width 21 height 21
click at [196, 211] on image "Blockly Workspace" at bounding box center [193, 201] width 21 height 21
click at [200, 239] on rect "Blockly Workspace" at bounding box center [230, 321] width 423 height 301
click at [196, 211] on image "Blockly Workspace" at bounding box center [193, 201] width 21 height 21
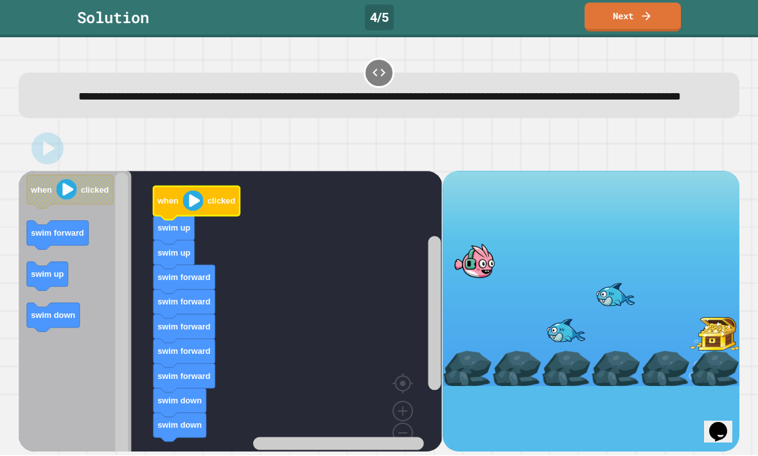
click at [642, 29] on link "Next" at bounding box center [632, 17] width 96 height 29
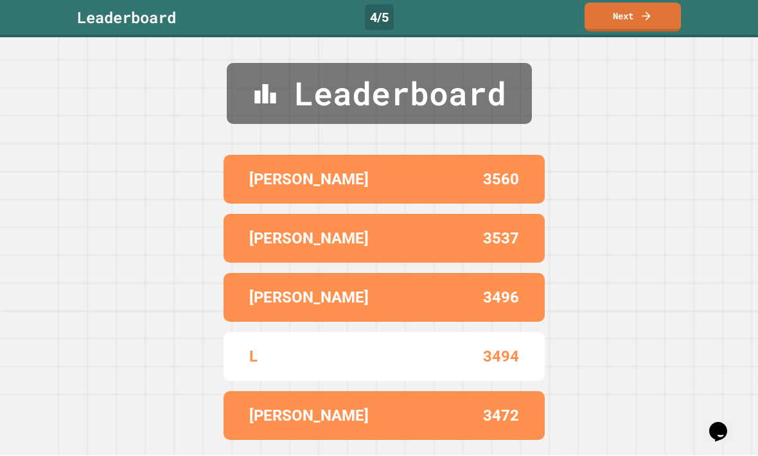
click at [658, 11] on link "Next" at bounding box center [632, 17] width 96 height 29
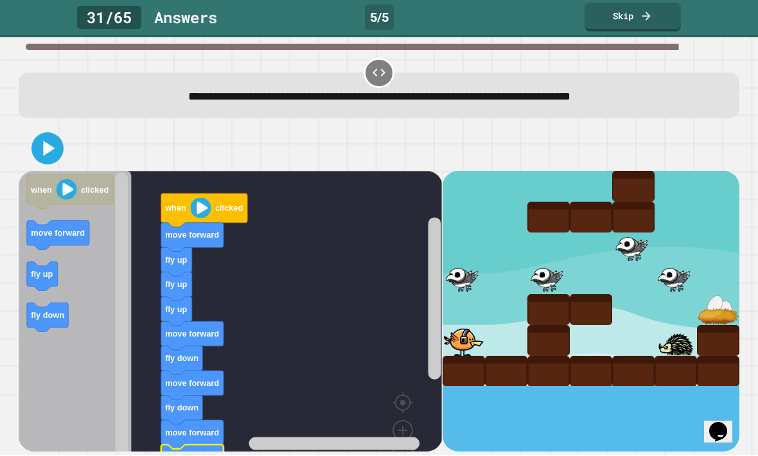
click at [49, 143] on icon at bounding box center [48, 149] width 26 height 26
click at [198, 214] on image "Blockly Workspace" at bounding box center [201, 208] width 21 height 21
click at [205, 205] on image "Blockly Workspace" at bounding box center [201, 208] width 21 height 21
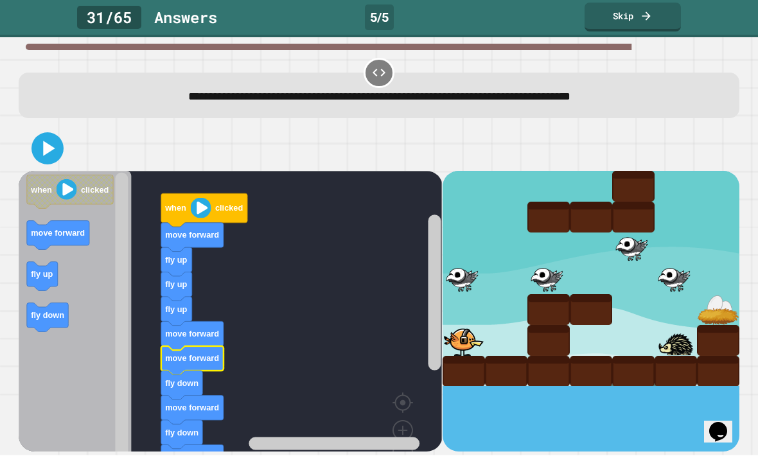
click at [54, 150] on icon at bounding box center [48, 149] width 26 height 26
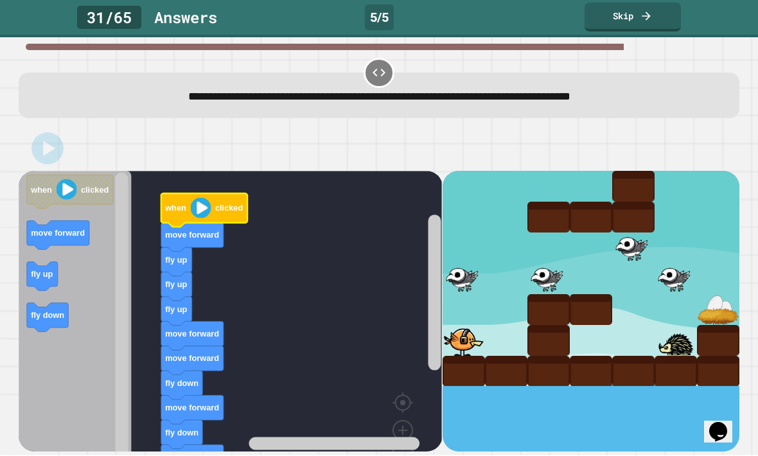
click at [194, 215] on image "Blockly Workspace" at bounding box center [201, 208] width 21 height 21
click at [200, 204] on image "Blockly Workspace" at bounding box center [201, 208] width 21 height 21
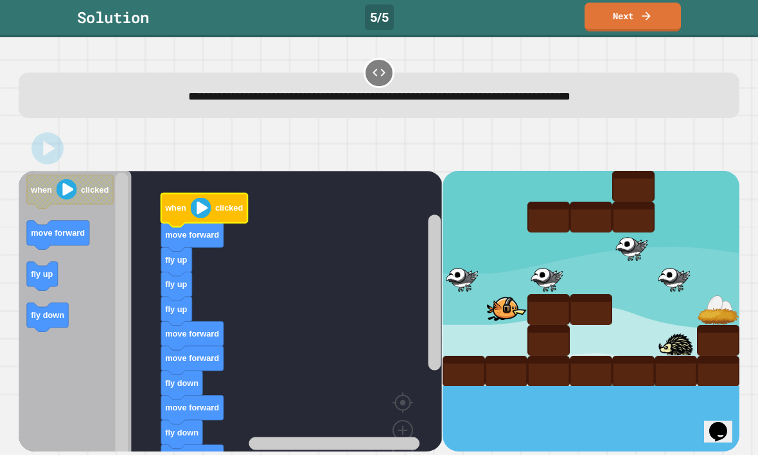
click at [644, 15] on icon at bounding box center [646, 16] width 13 height 13
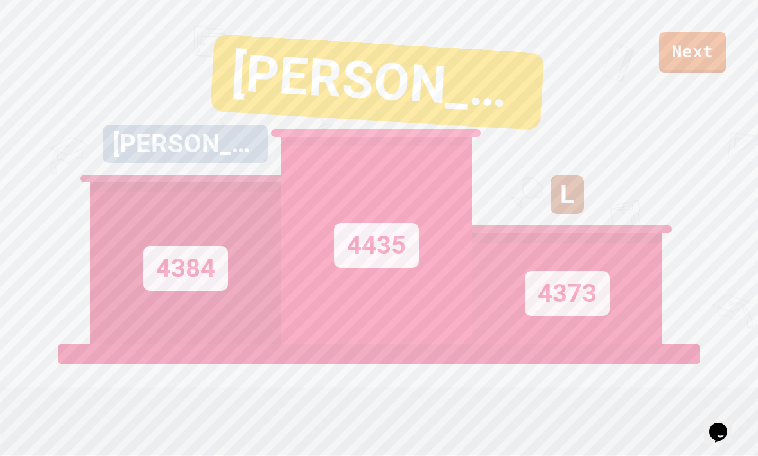
click at [698, 51] on link "Next" at bounding box center [692, 52] width 67 height 40
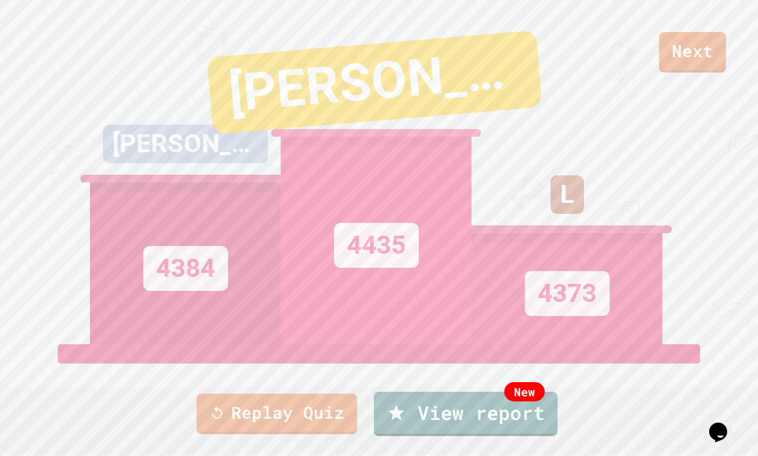
click at [240, 414] on link "Replay Quiz" at bounding box center [277, 414] width 161 height 40
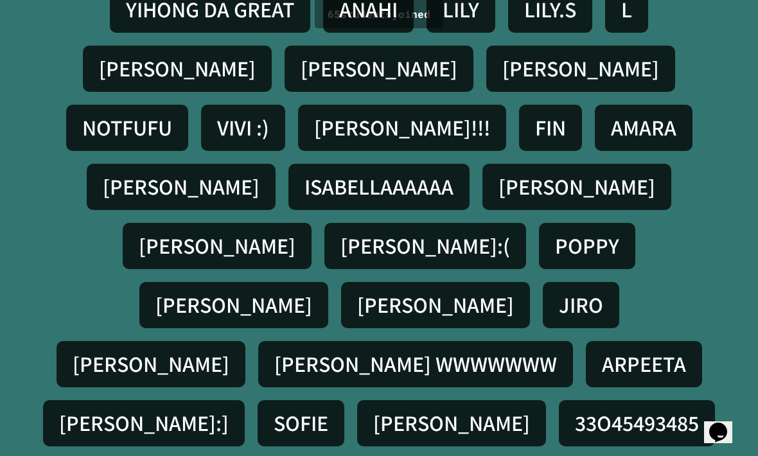
scroll to position [42, 0]
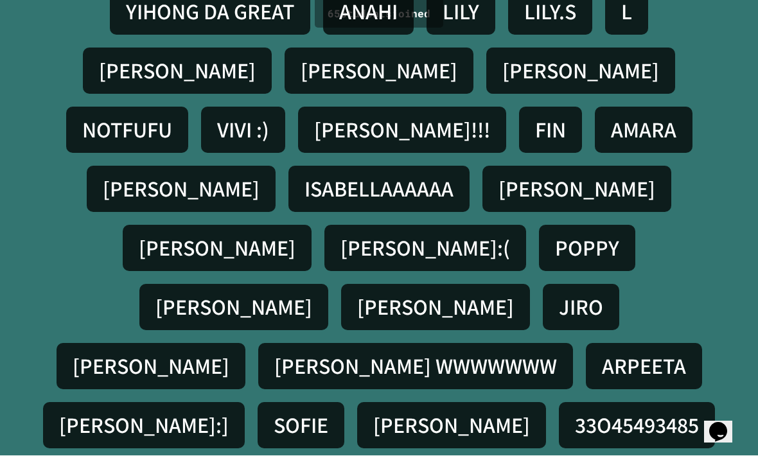
scroll to position [0, 0]
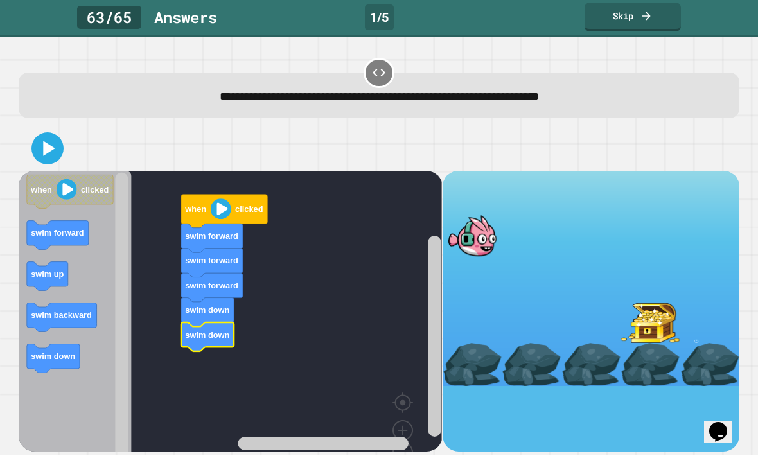
click at [50, 136] on icon at bounding box center [48, 149] width 26 height 26
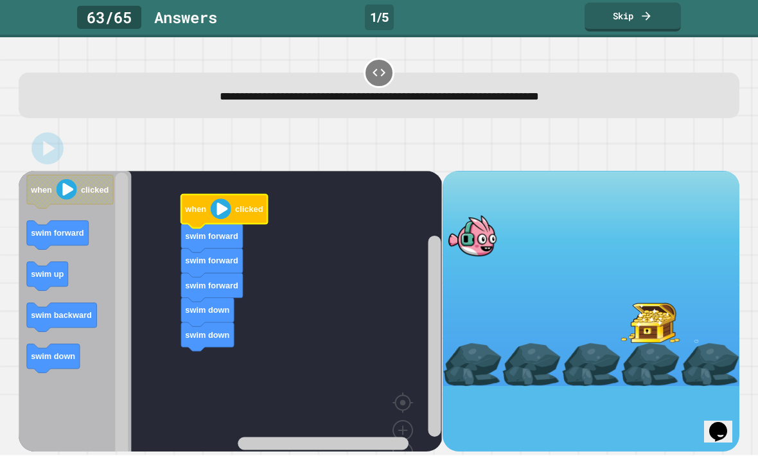
click at [222, 199] on image "Blockly Workspace" at bounding box center [221, 209] width 21 height 21
click at [229, 199] on image "Blockly Workspace" at bounding box center [221, 209] width 21 height 21
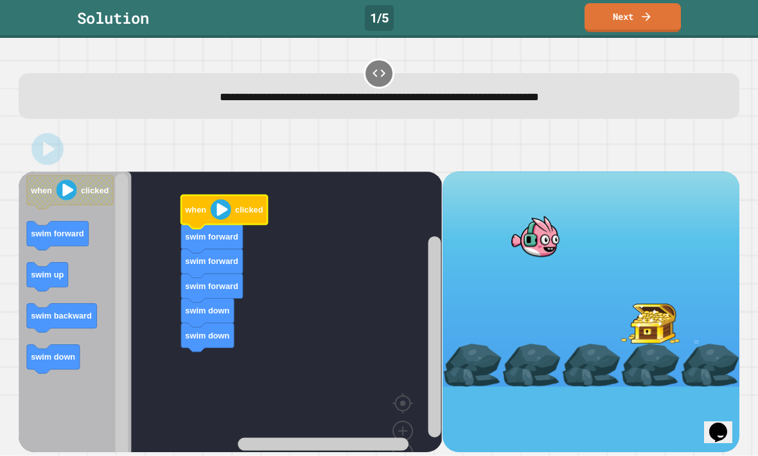
click at [654, 21] on link "Next" at bounding box center [632, 17] width 96 height 29
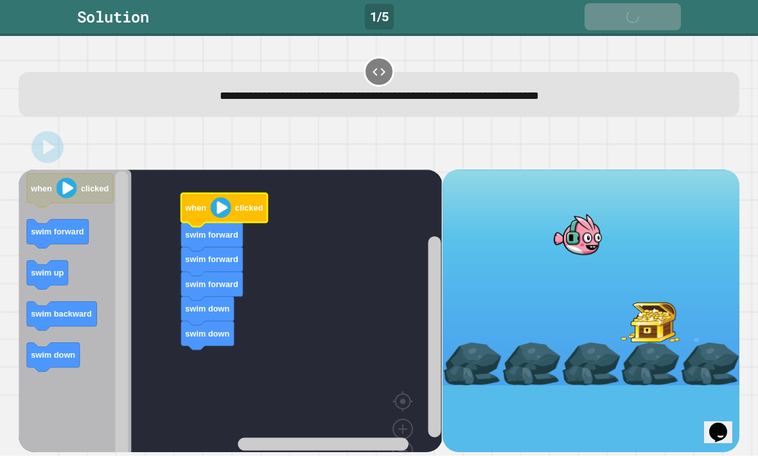
click at [654, 21] on icon at bounding box center [648, 17] width 13 height 13
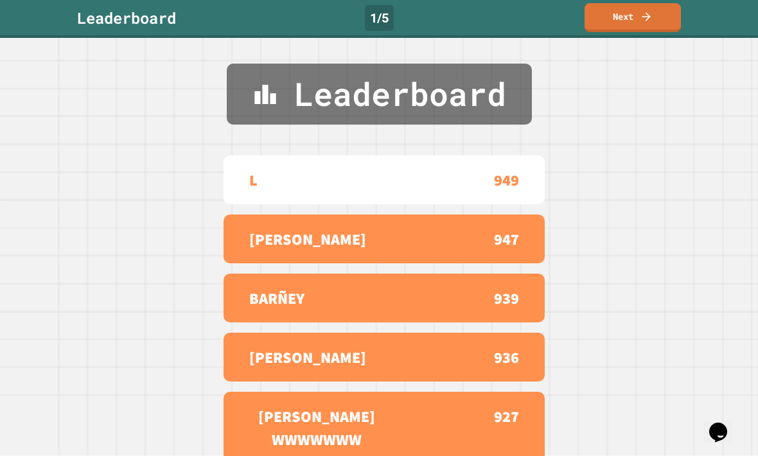
click at [647, 22] on icon at bounding box center [646, 16] width 13 height 13
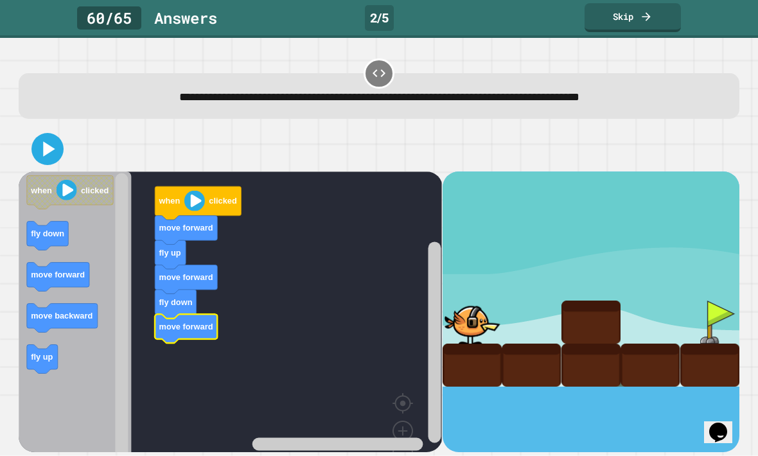
click at [45, 150] on icon at bounding box center [50, 148] width 12 height 15
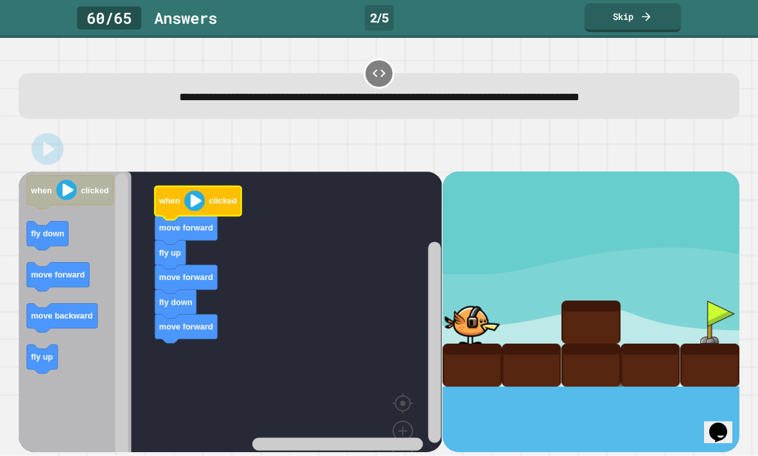
click at [203, 206] on image "Blockly Workspace" at bounding box center [194, 200] width 21 height 21
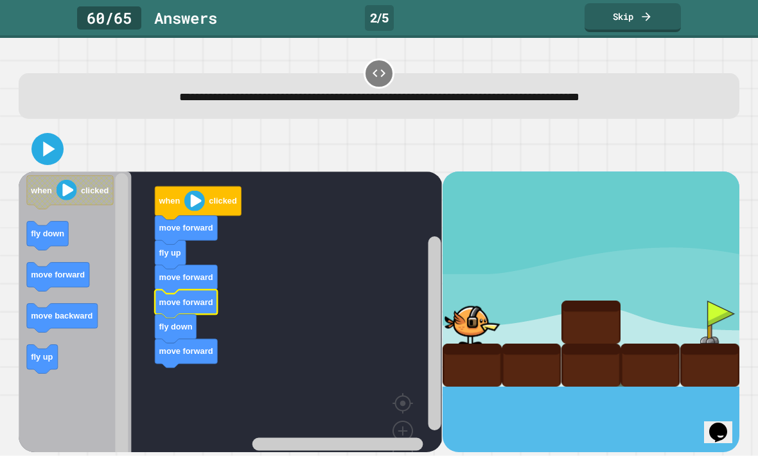
click at [60, 150] on icon at bounding box center [48, 149] width 26 height 26
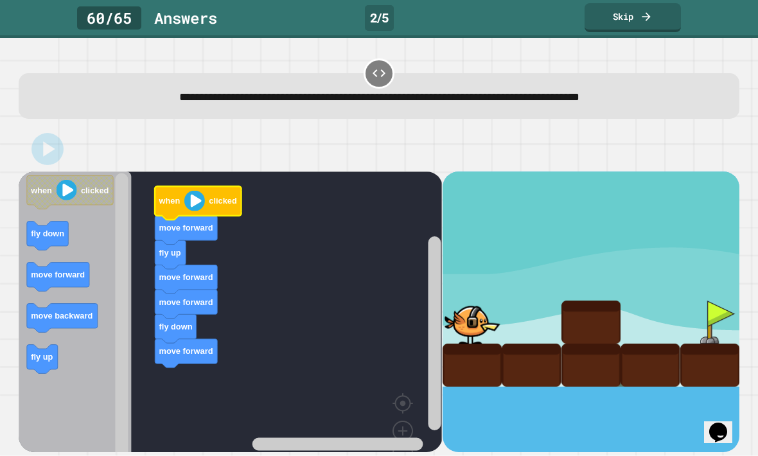
click at [175, 196] on icon "Blockly Workspace" at bounding box center [198, 202] width 86 height 33
click at [200, 198] on image "Blockly Workspace" at bounding box center [194, 200] width 21 height 21
click at [195, 202] on image "Blockly Workspace" at bounding box center [194, 200] width 21 height 21
click at [194, 202] on image "Blockly Workspace" at bounding box center [194, 200] width 21 height 21
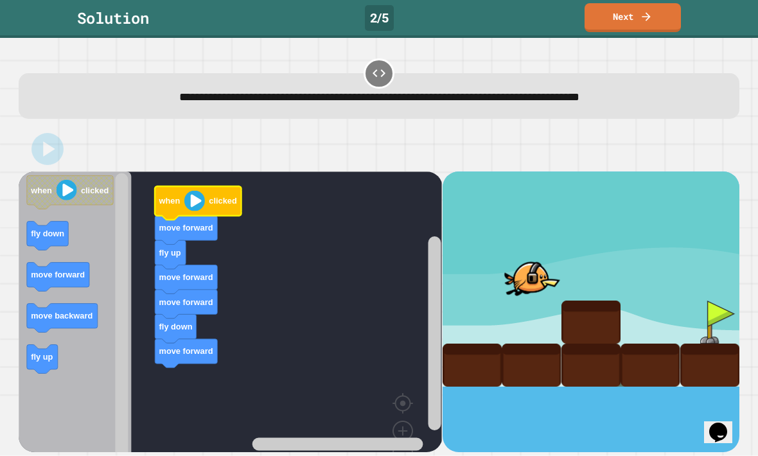
click at [631, 16] on link "Next" at bounding box center [632, 17] width 96 height 29
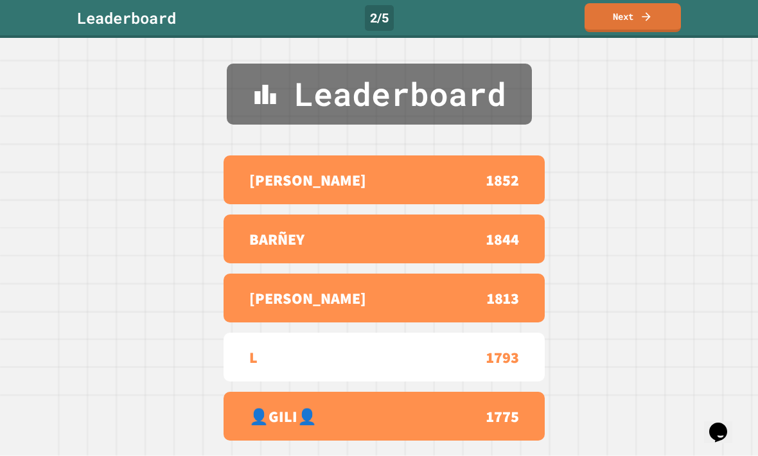
click at [644, 22] on icon at bounding box center [646, 16] width 13 height 13
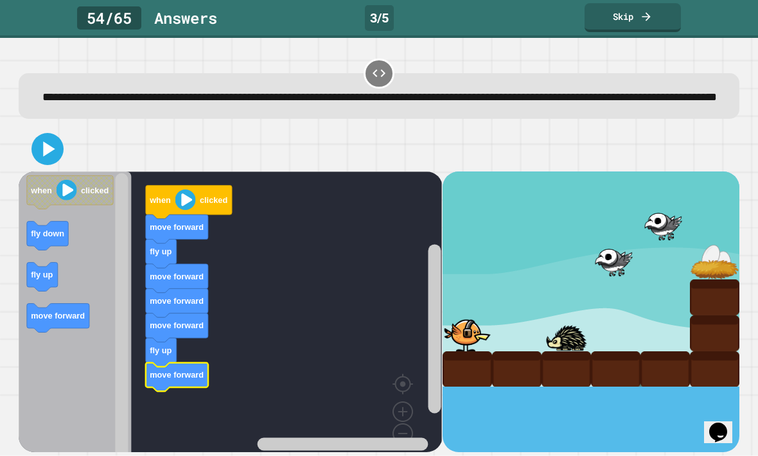
click at [48, 159] on icon at bounding box center [48, 149] width 26 height 26
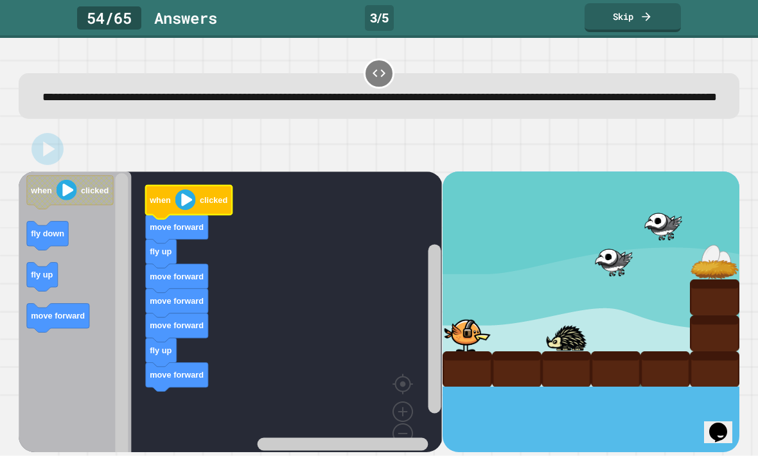
click at [194, 210] on image "Blockly Workspace" at bounding box center [185, 199] width 21 height 21
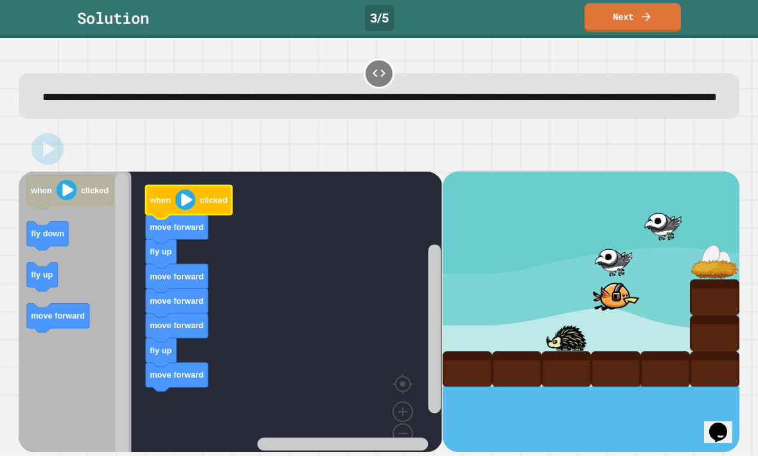
click at [659, 12] on link "Next" at bounding box center [632, 17] width 96 height 29
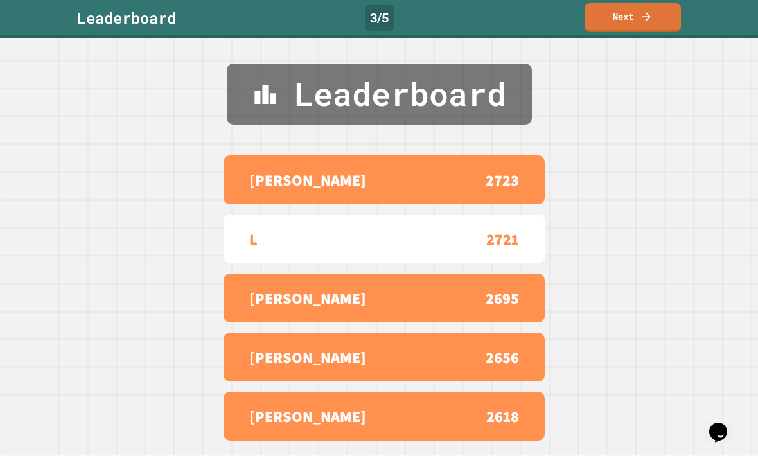
click at [644, 15] on icon at bounding box center [646, 16] width 13 height 13
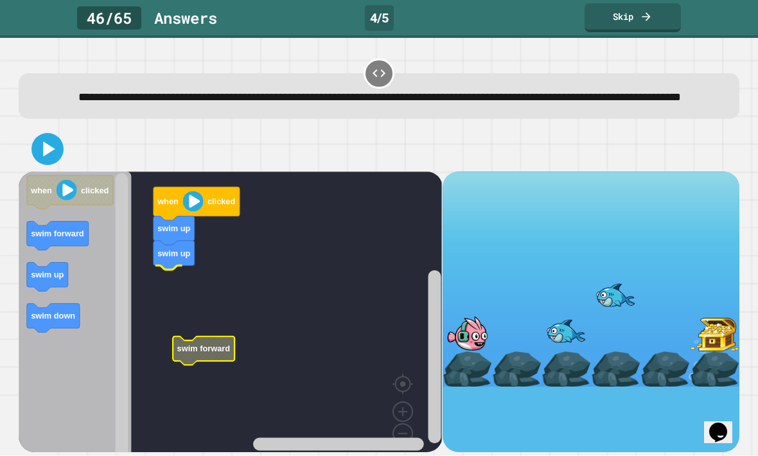
click at [206, 344] on text "swim forward" at bounding box center [203, 349] width 53 height 10
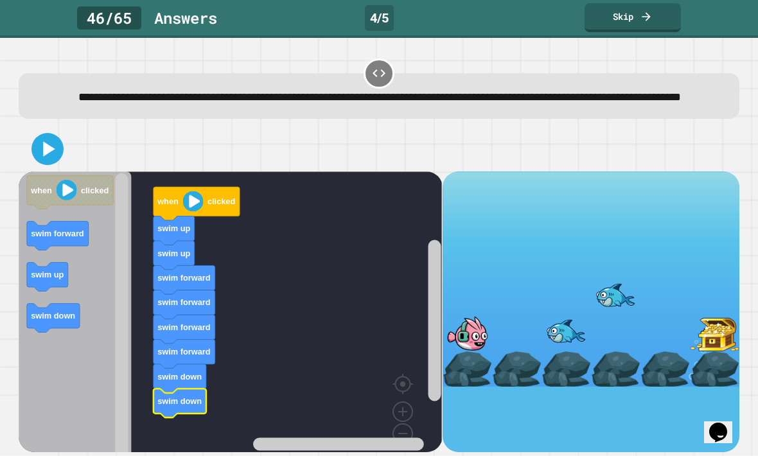
click at [62, 165] on button at bounding box center [47, 149] width 32 height 32
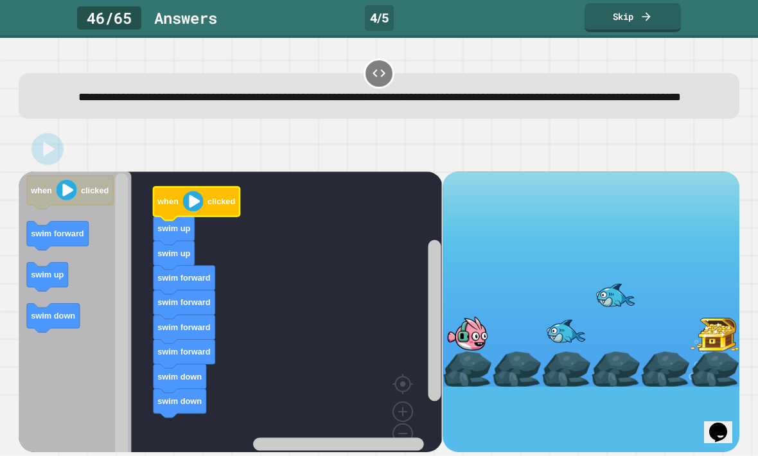
click at [202, 211] on image "Blockly Workspace" at bounding box center [193, 201] width 21 height 21
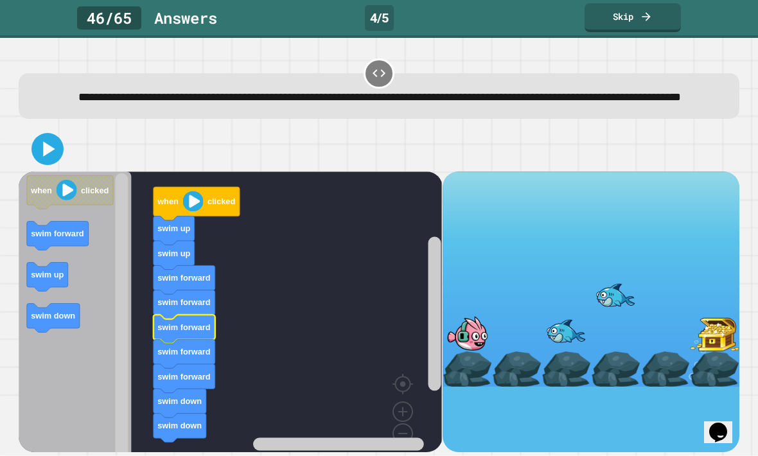
click at [198, 332] on text "swim forward" at bounding box center [184, 327] width 53 height 10
click at [40, 158] on icon at bounding box center [48, 149] width 26 height 26
click at [196, 211] on image "Blockly Workspace" at bounding box center [193, 201] width 21 height 21
click at [188, 211] on image "Blockly Workspace" at bounding box center [193, 201] width 21 height 21
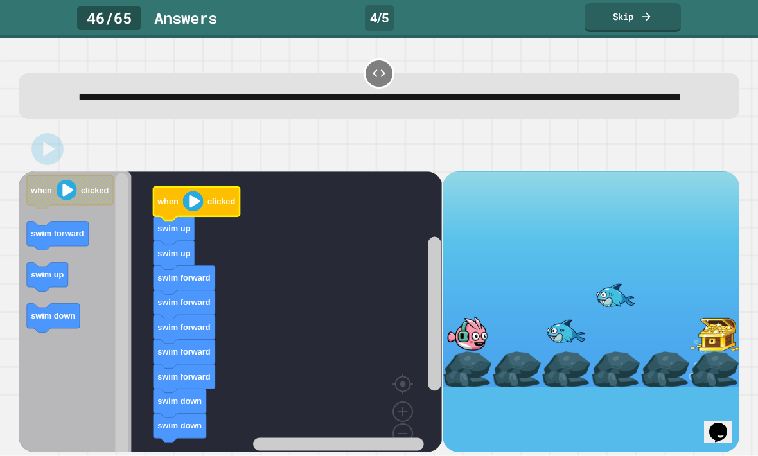
click at [187, 211] on image "Blockly Workspace" at bounding box center [193, 201] width 21 height 21
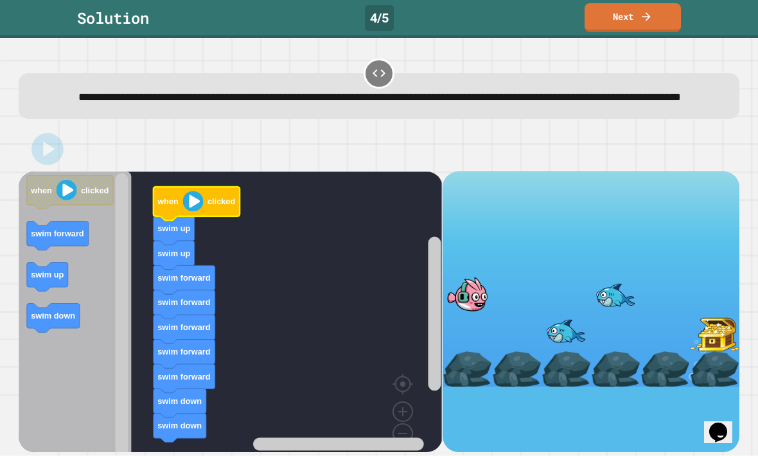
click at [635, 18] on link "Next" at bounding box center [632, 17] width 96 height 29
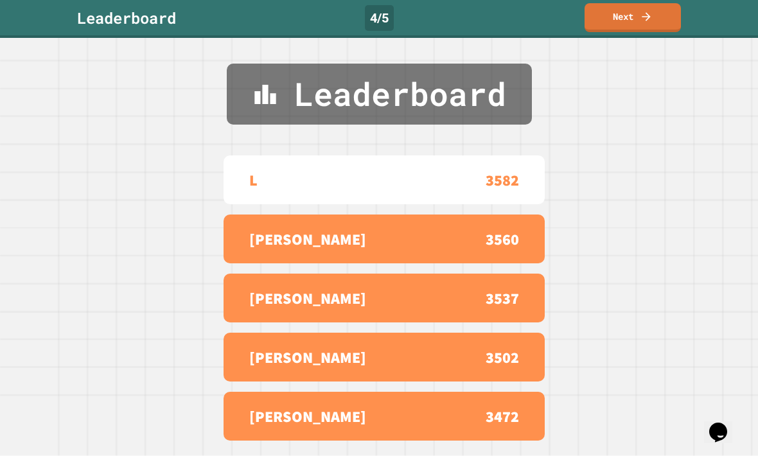
click at [654, 22] on link "Next" at bounding box center [632, 17] width 96 height 29
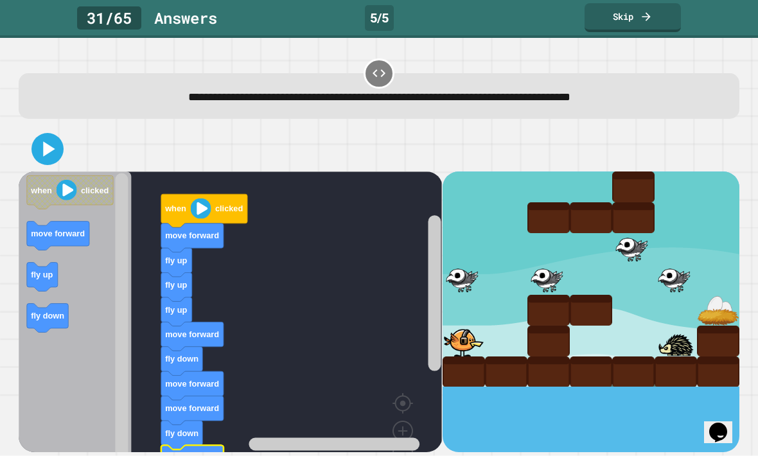
click at [51, 143] on icon at bounding box center [48, 149] width 26 height 26
click at [202, 207] on image "Blockly Workspace" at bounding box center [201, 208] width 21 height 21
click at [202, 206] on image "Blockly Workspace" at bounding box center [201, 208] width 21 height 21
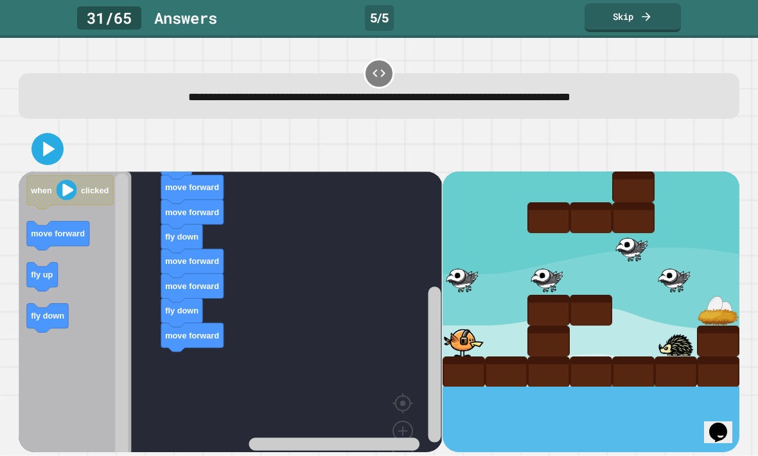
click at [58, 156] on icon at bounding box center [48, 149] width 26 height 26
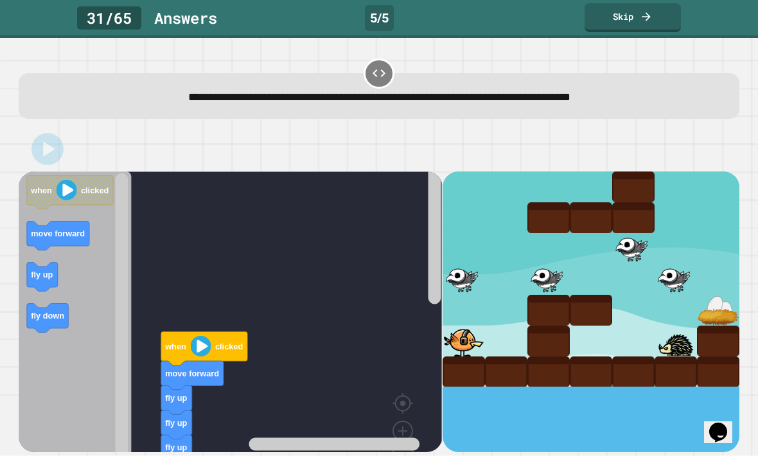
click at [201, 340] on image "Blockly Workspace" at bounding box center [201, 346] width 21 height 21
click at [201, 339] on image "Blockly Workspace" at bounding box center [201, 346] width 21 height 21
click at [53, 155] on icon at bounding box center [48, 149] width 26 height 26
click at [203, 353] on image "Blockly Workspace" at bounding box center [201, 346] width 21 height 21
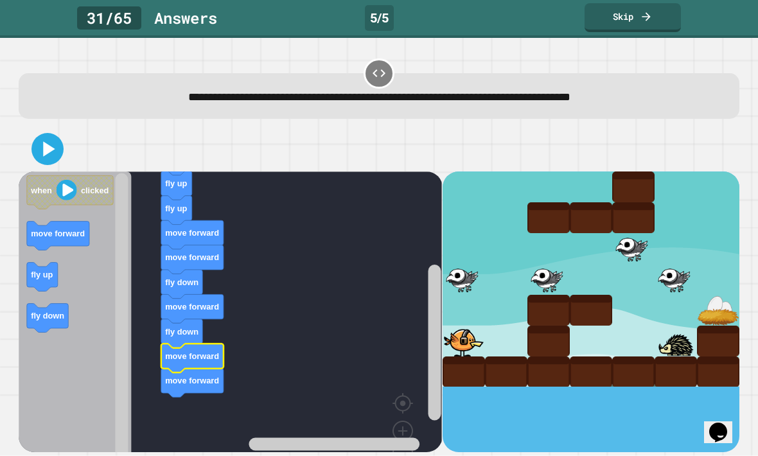
click at [49, 152] on icon at bounding box center [50, 148] width 12 height 15
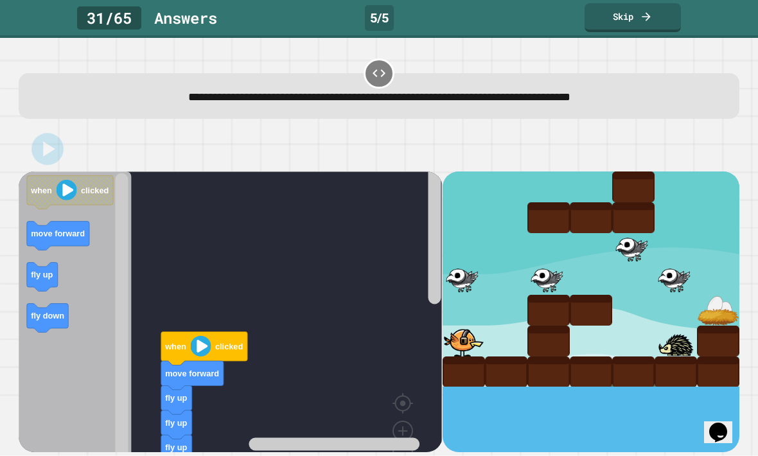
click at [204, 350] on image "Blockly Workspace" at bounding box center [201, 346] width 21 height 21
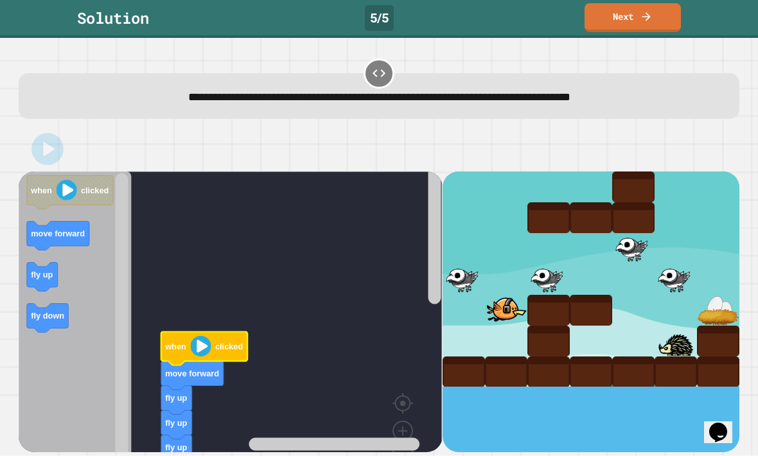
click at [635, 27] on link "Next" at bounding box center [632, 17] width 96 height 29
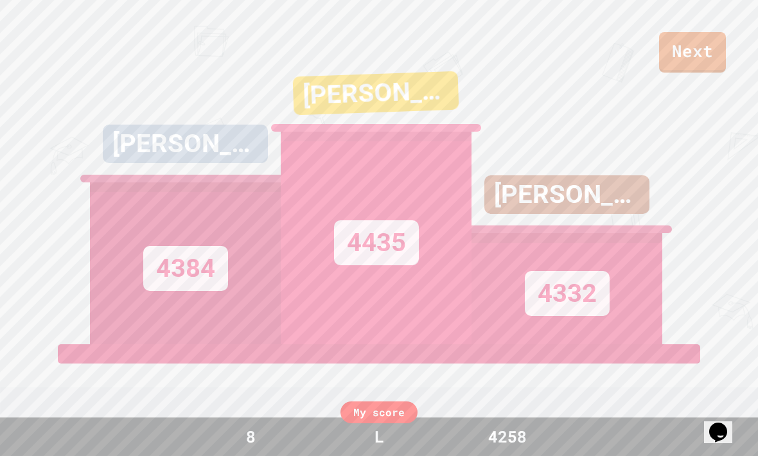
click at [706, 53] on link "Next" at bounding box center [692, 52] width 67 height 40
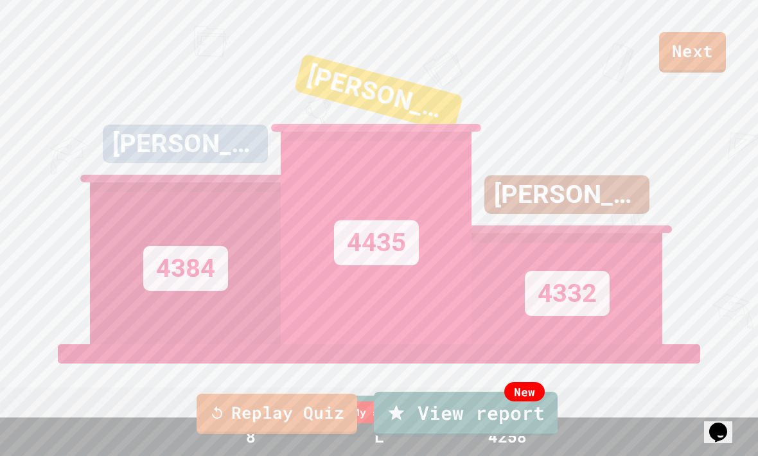
click at [297, 414] on link "Replay Quiz" at bounding box center [277, 414] width 161 height 40
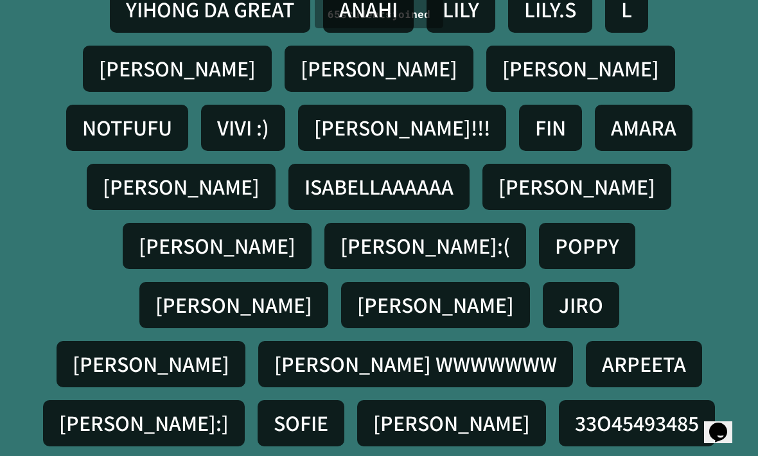
scroll to position [42, 0]
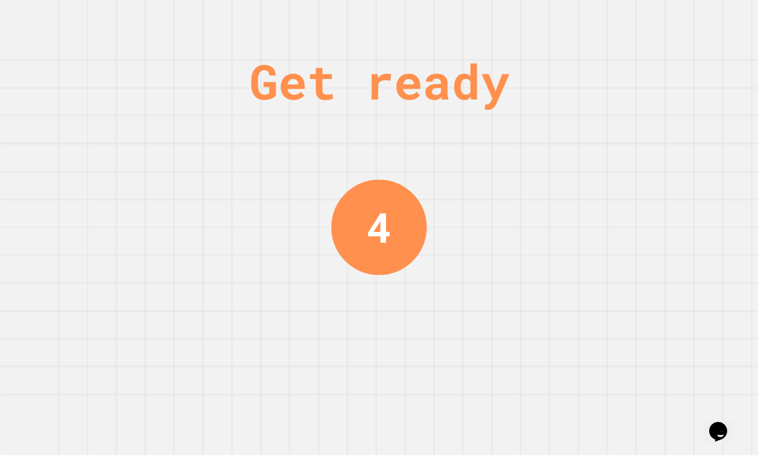
scroll to position [0, 0]
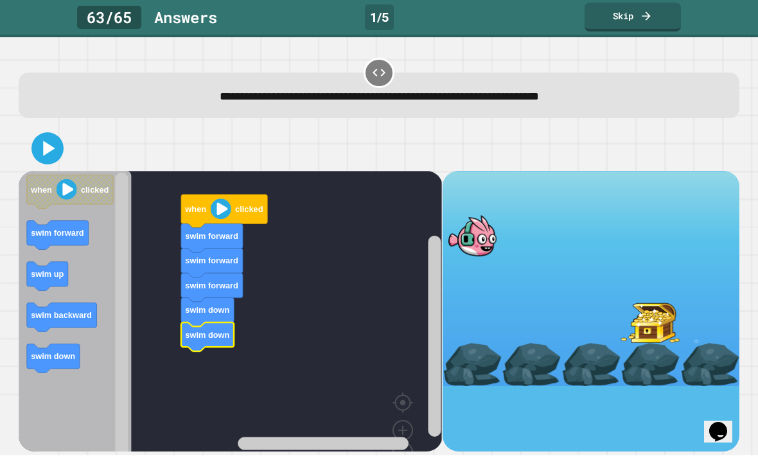
click at [55, 136] on icon at bounding box center [48, 149] width 26 height 26
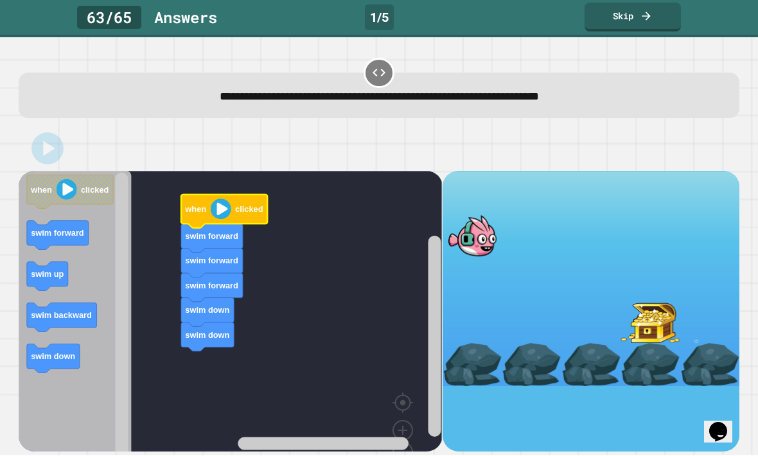
click at [225, 199] on image "Blockly Workspace" at bounding box center [221, 209] width 21 height 21
click at [224, 199] on image "Blockly Workspace" at bounding box center [221, 209] width 21 height 21
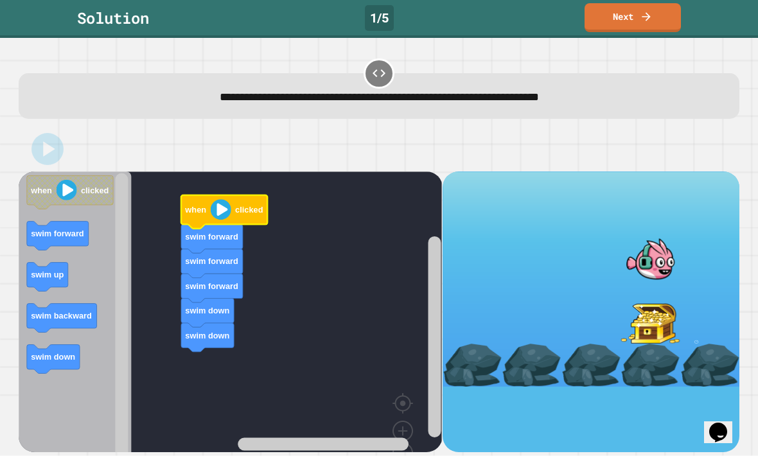
click at [649, 19] on icon at bounding box center [646, 16] width 8 height 8
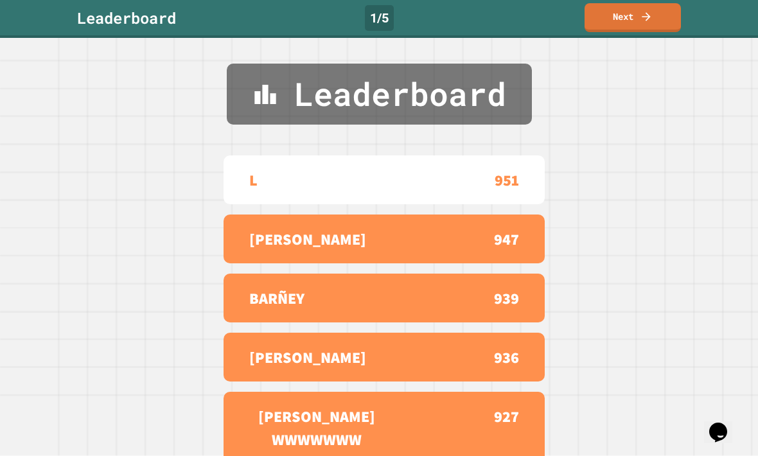
click at [642, 22] on icon at bounding box center [646, 16] width 13 height 13
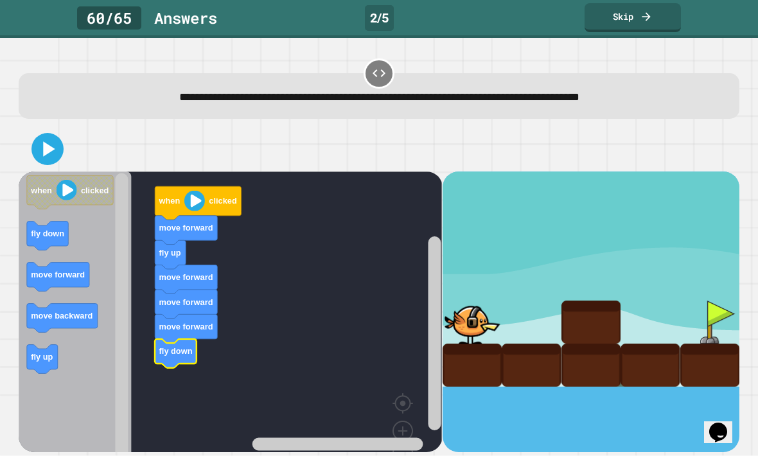
click at [49, 145] on icon at bounding box center [48, 149] width 26 height 26
click at [202, 209] on image "Blockly Workspace" at bounding box center [194, 200] width 21 height 21
click at [191, 204] on image "Blockly Workspace" at bounding box center [194, 200] width 21 height 21
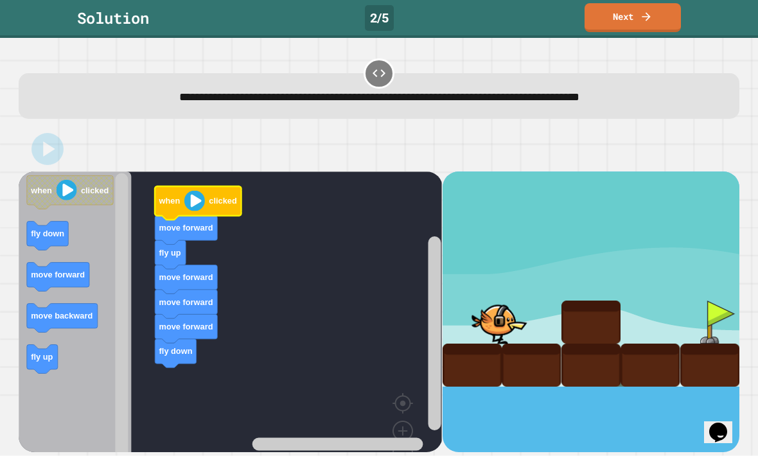
click at [204, 208] on image "Blockly Workspace" at bounding box center [194, 200] width 21 height 21
click at [653, 21] on icon at bounding box center [646, 16] width 13 height 13
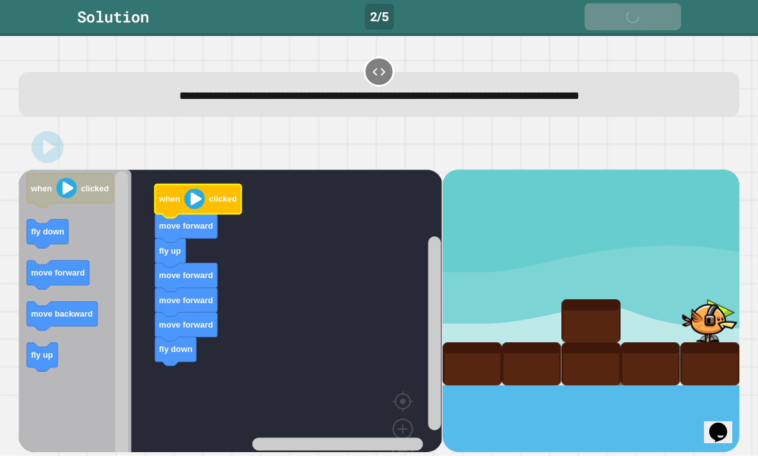
click at [658, 12] on link "Next" at bounding box center [632, 16] width 96 height 27
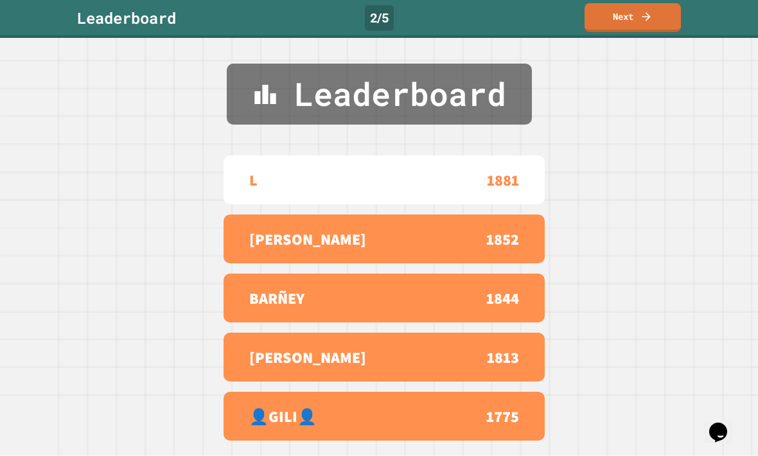
click at [649, 21] on icon at bounding box center [646, 16] width 13 height 13
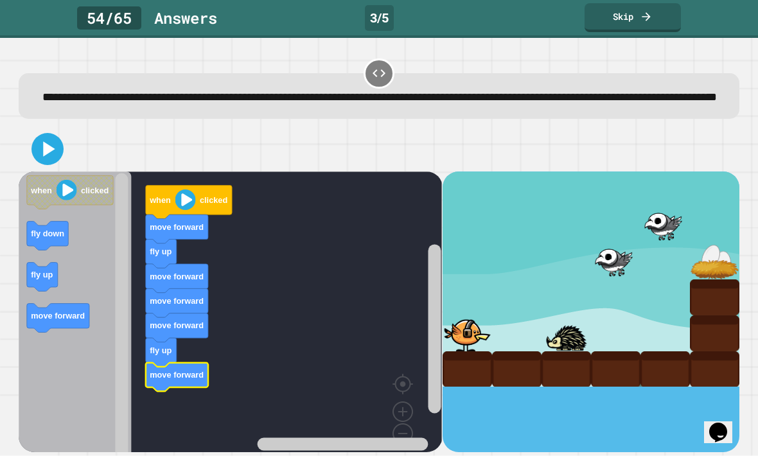
click at [49, 162] on icon at bounding box center [48, 149] width 26 height 26
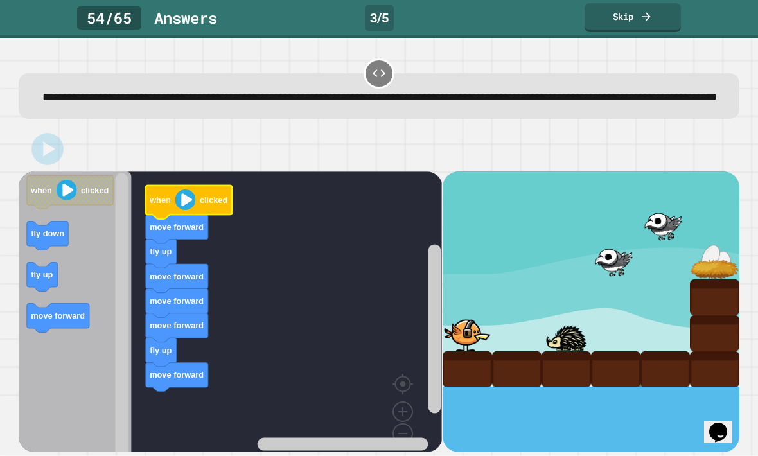
click at [184, 210] on image "Blockly Workspace" at bounding box center [185, 199] width 21 height 21
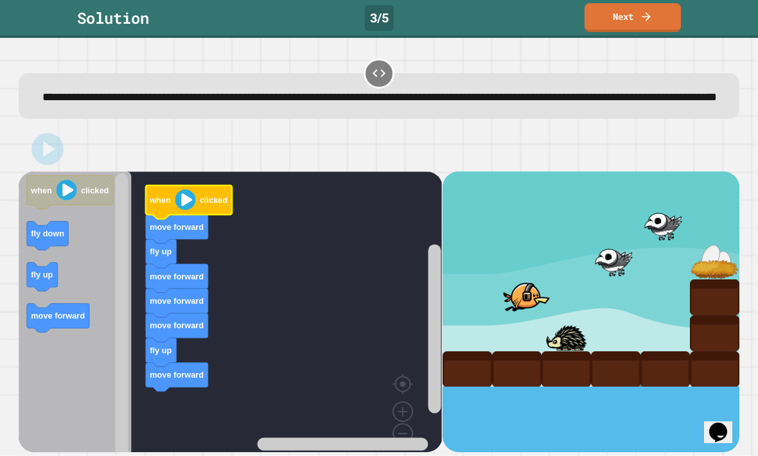
click at [648, 15] on icon at bounding box center [646, 16] width 8 height 8
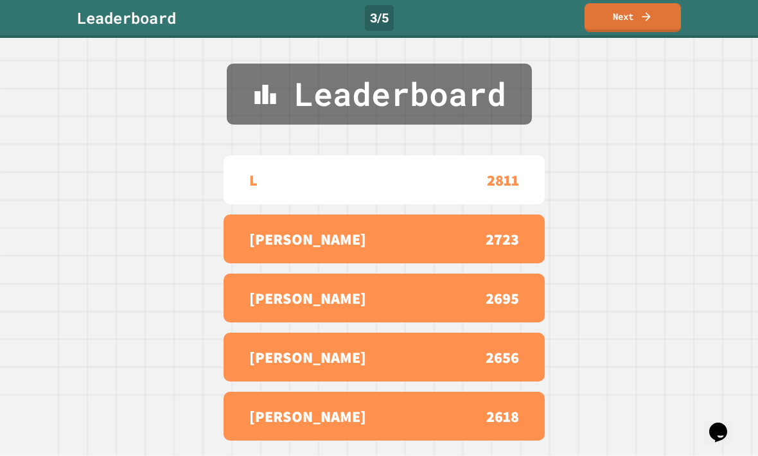
click at [651, 17] on icon at bounding box center [646, 16] width 13 height 13
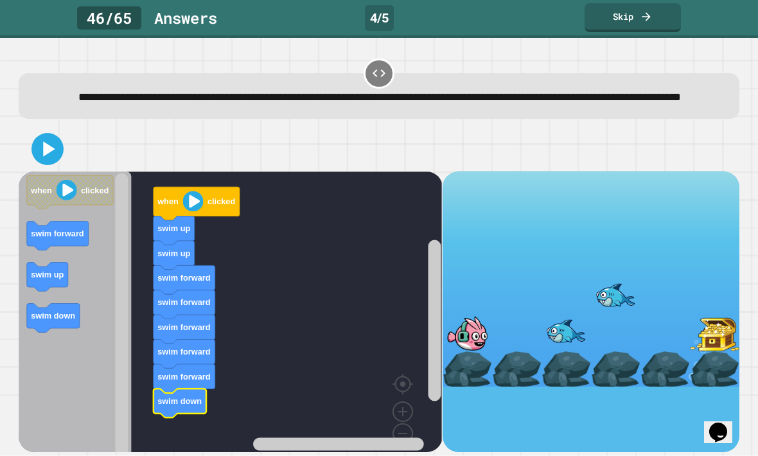
click at [46, 156] on icon at bounding box center [50, 148] width 12 height 15
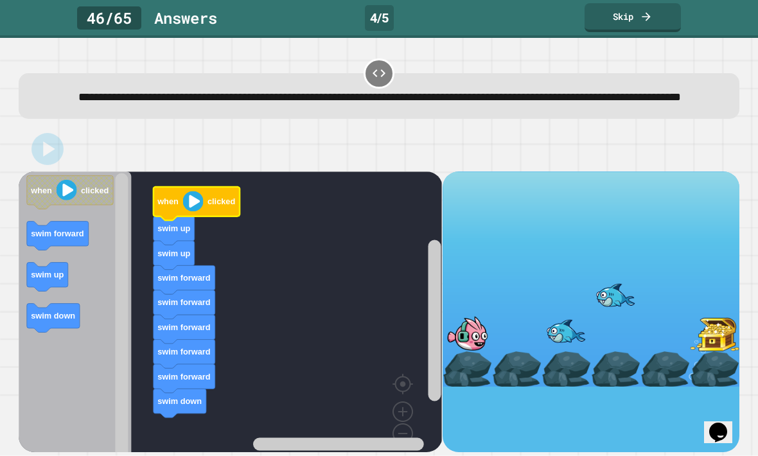
click at [189, 211] on image "Blockly Workspace" at bounding box center [193, 201] width 21 height 21
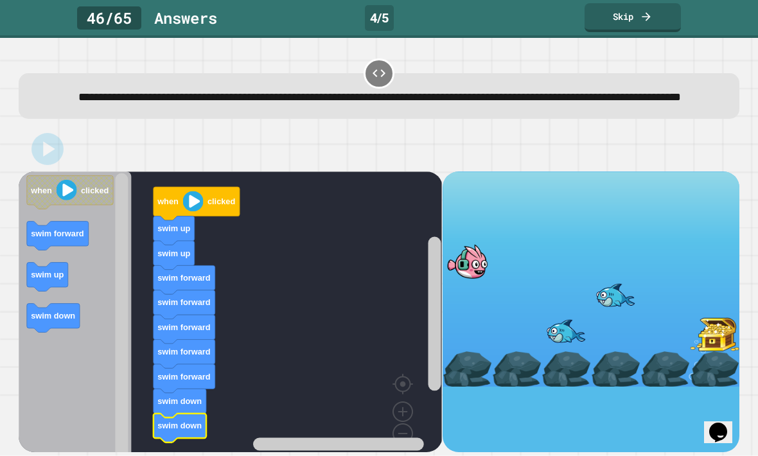
click at [195, 211] on image "Blockly Workspace" at bounding box center [193, 201] width 21 height 21
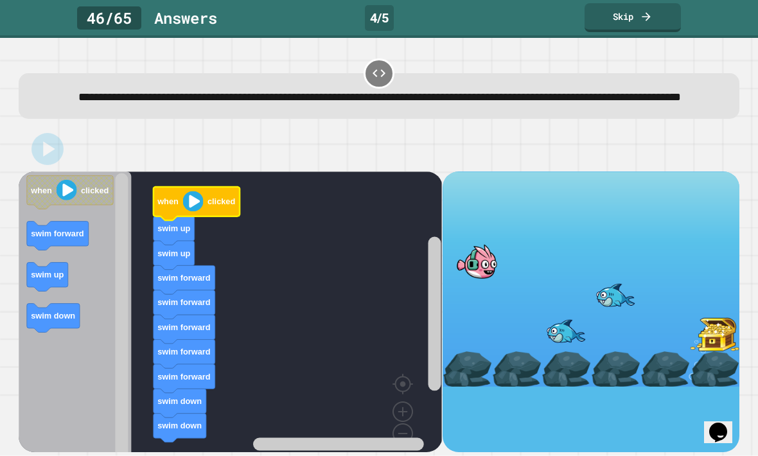
click at [195, 211] on image "Blockly Workspace" at bounding box center [193, 201] width 21 height 21
click at [199, 211] on image "Blockly Workspace" at bounding box center [193, 201] width 21 height 21
click at [197, 211] on image "Blockly Workspace" at bounding box center [193, 201] width 21 height 21
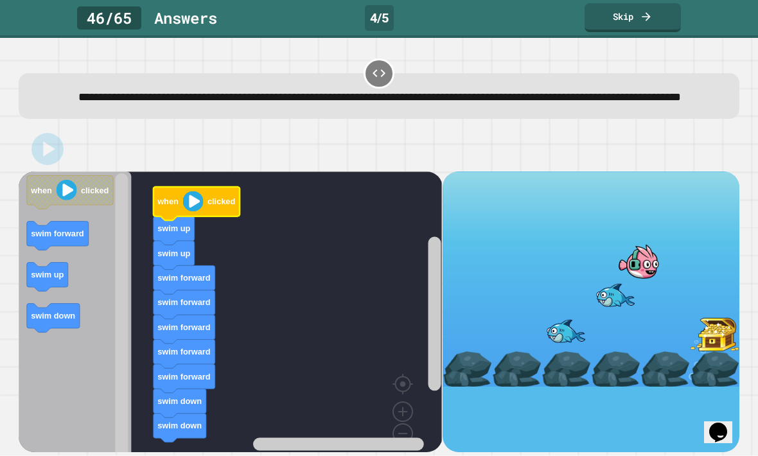
click at [641, 18] on icon at bounding box center [646, 16] width 13 height 13
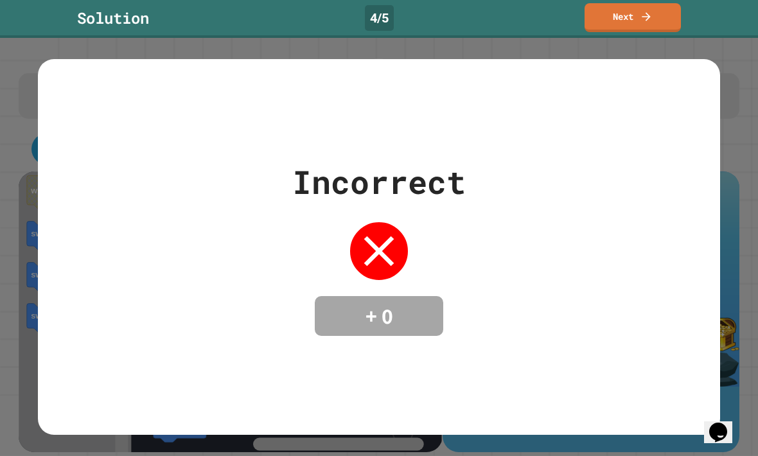
click at [631, 4] on link "Next" at bounding box center [632, 17] width 96 height 29
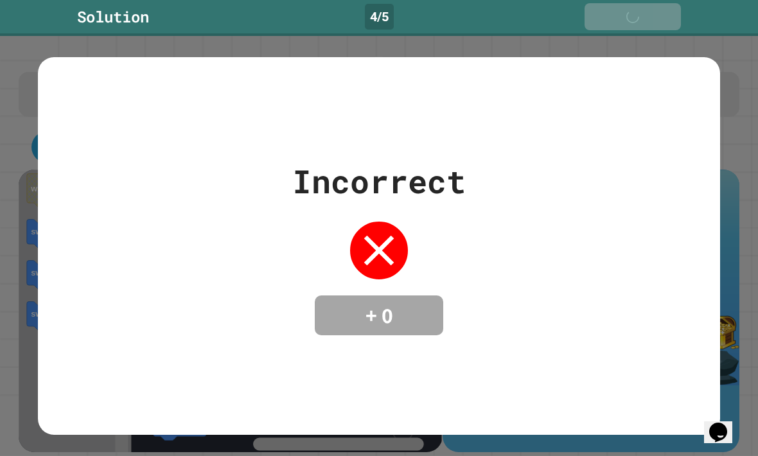
click at [648, 14] on icon at bounding box center [648, 17] width 13 height 13
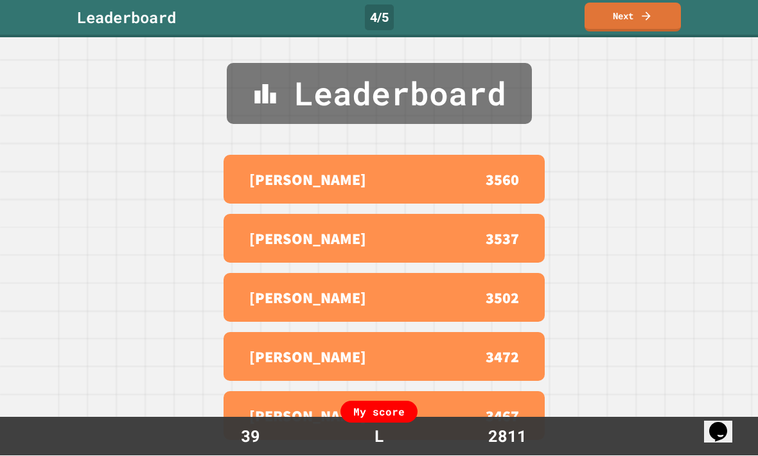
click at [648, 26] on link "Next" at bounding box center [632, 17] width 96 height 29
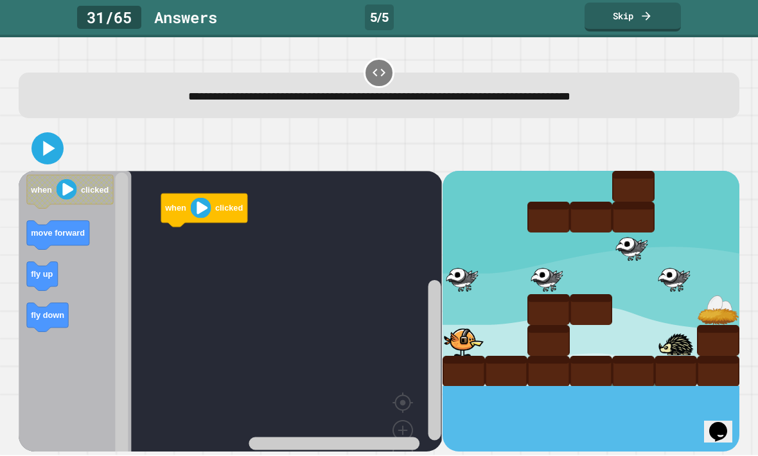
click at [650, 13] on icon at bounding box center [646, 16] width 13 height 13
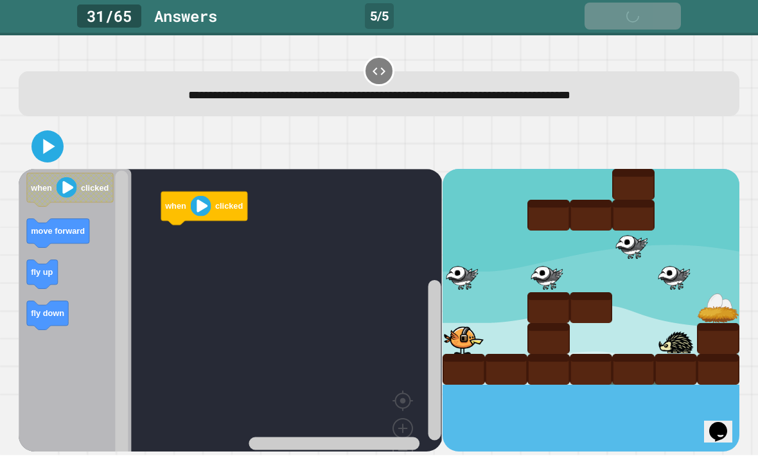
click at [631, 22] on div "Skip" at bounding box center [632, 17] width 45 height 14
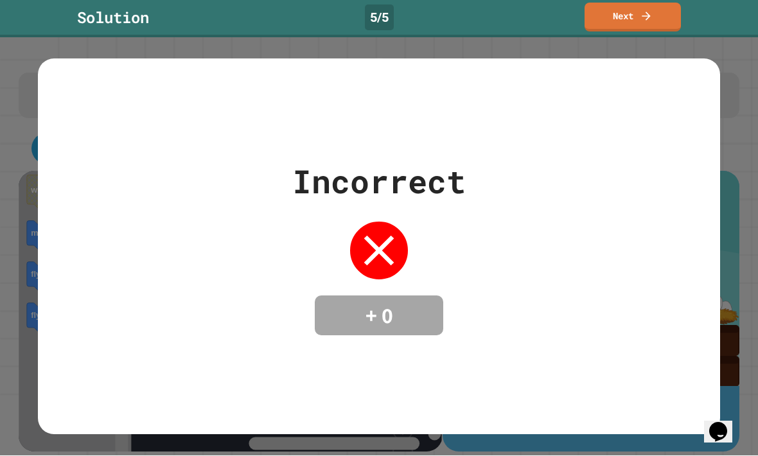
click at [638, 16] on link "Next" at bounding box center [632, 17] width 96 height 29
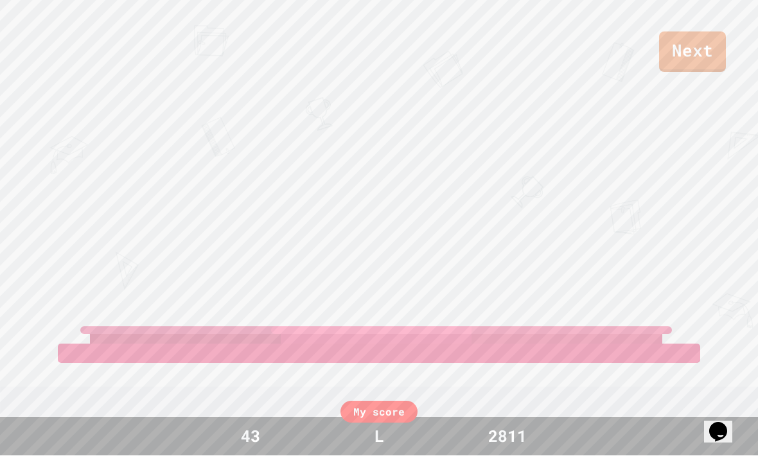
click at [692, 49] on link "Next" at bounding box center [692, 52] width 67 height 40
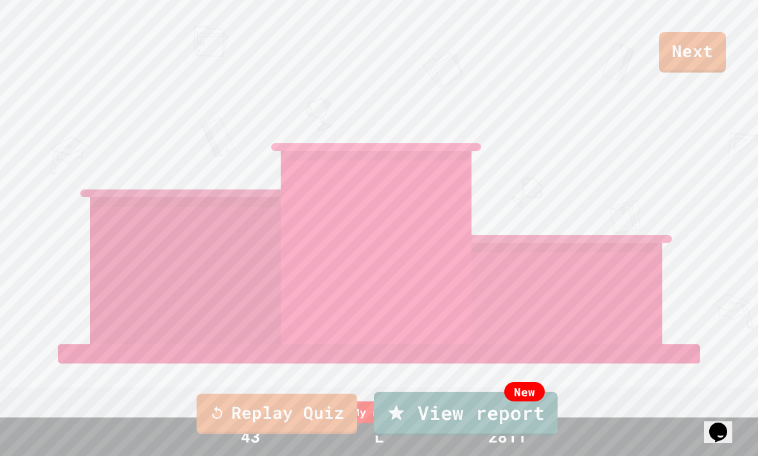
click at [308, 434] on link "Replay Quiz" at bounding box center [277, 414] width 161 height 40
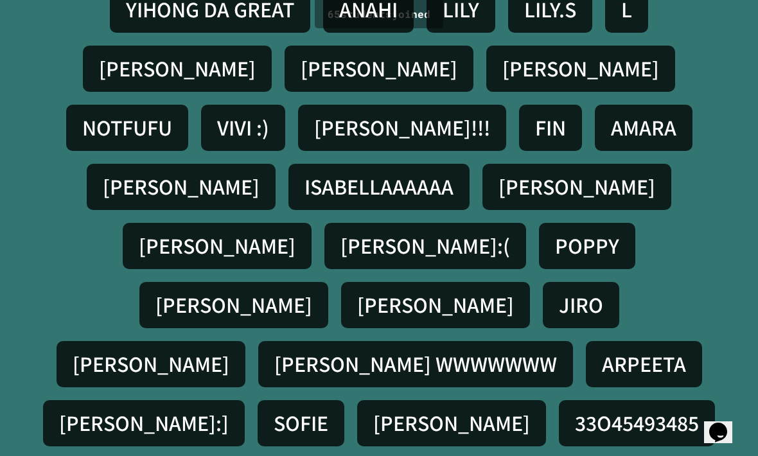
scroll to position [42, 0]
